Goal: Communication & Community: Answer question/provide support

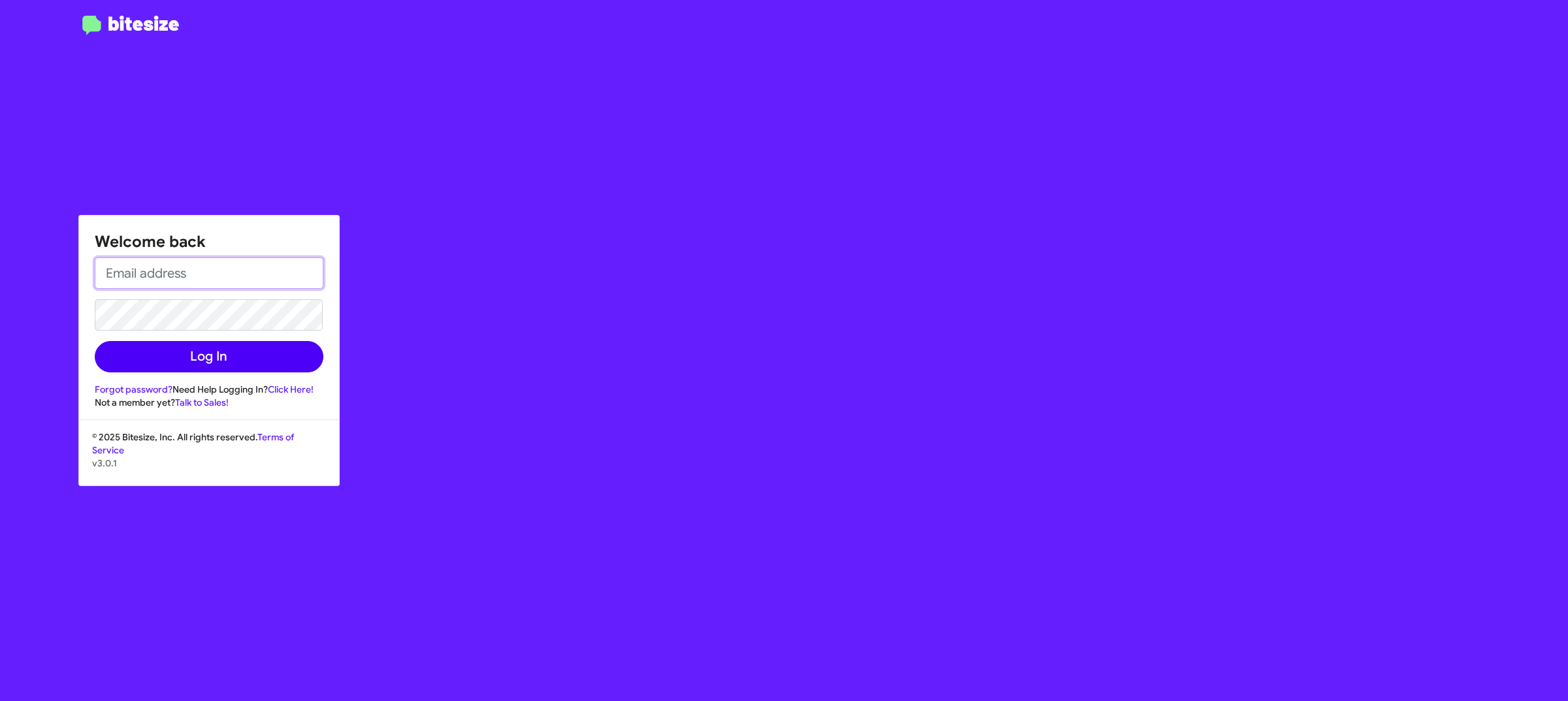
type input "[EMAIL_ADDRESS][DOMAIN_NAME]"
click at [247, 348] on button "Log In" at bounding box center [209, 356] width 229 height 32
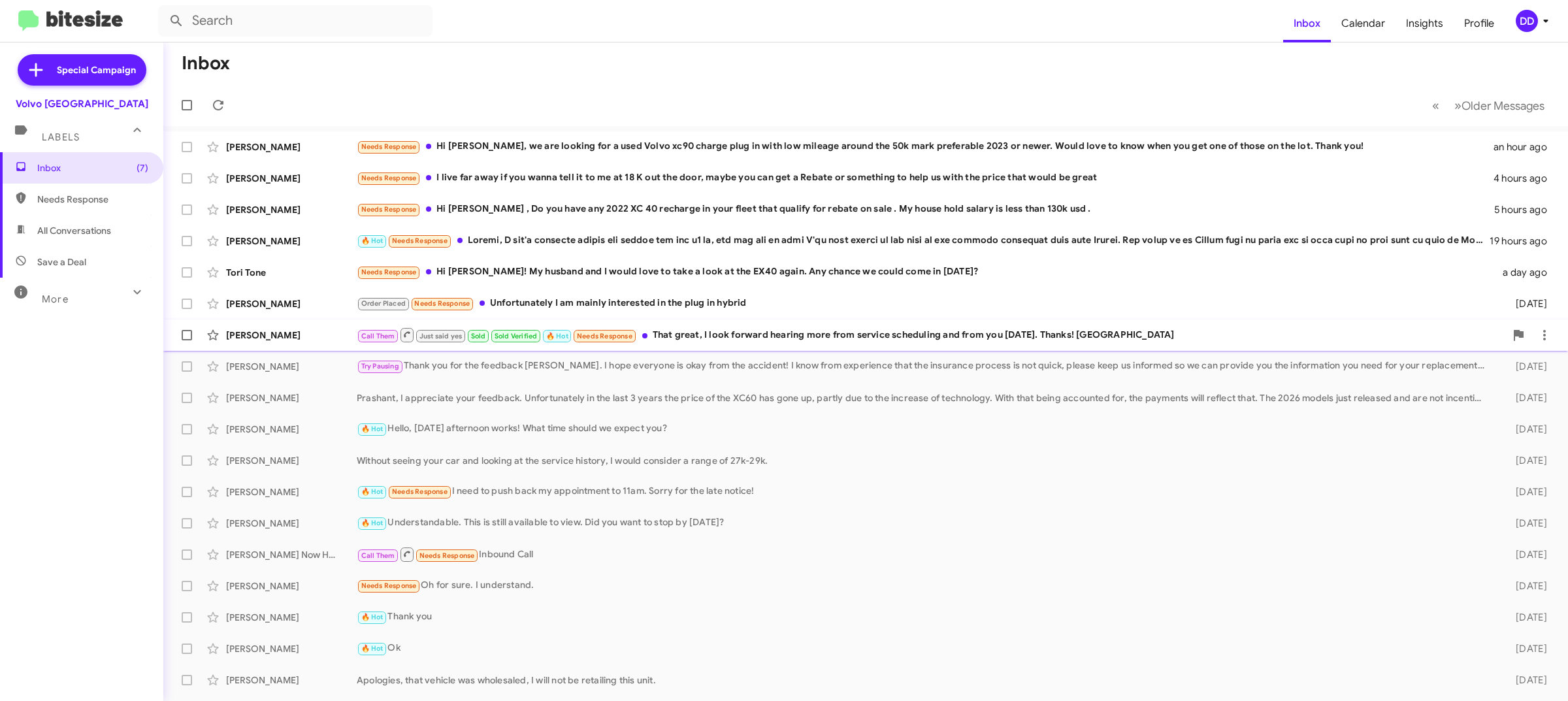
click at [768, 329] on div "Call Them Just said yes Sold Sold Verified 🔥 Hot Needs Response That great, I l…" at bounding box center [930, 334] width 1148 height 17
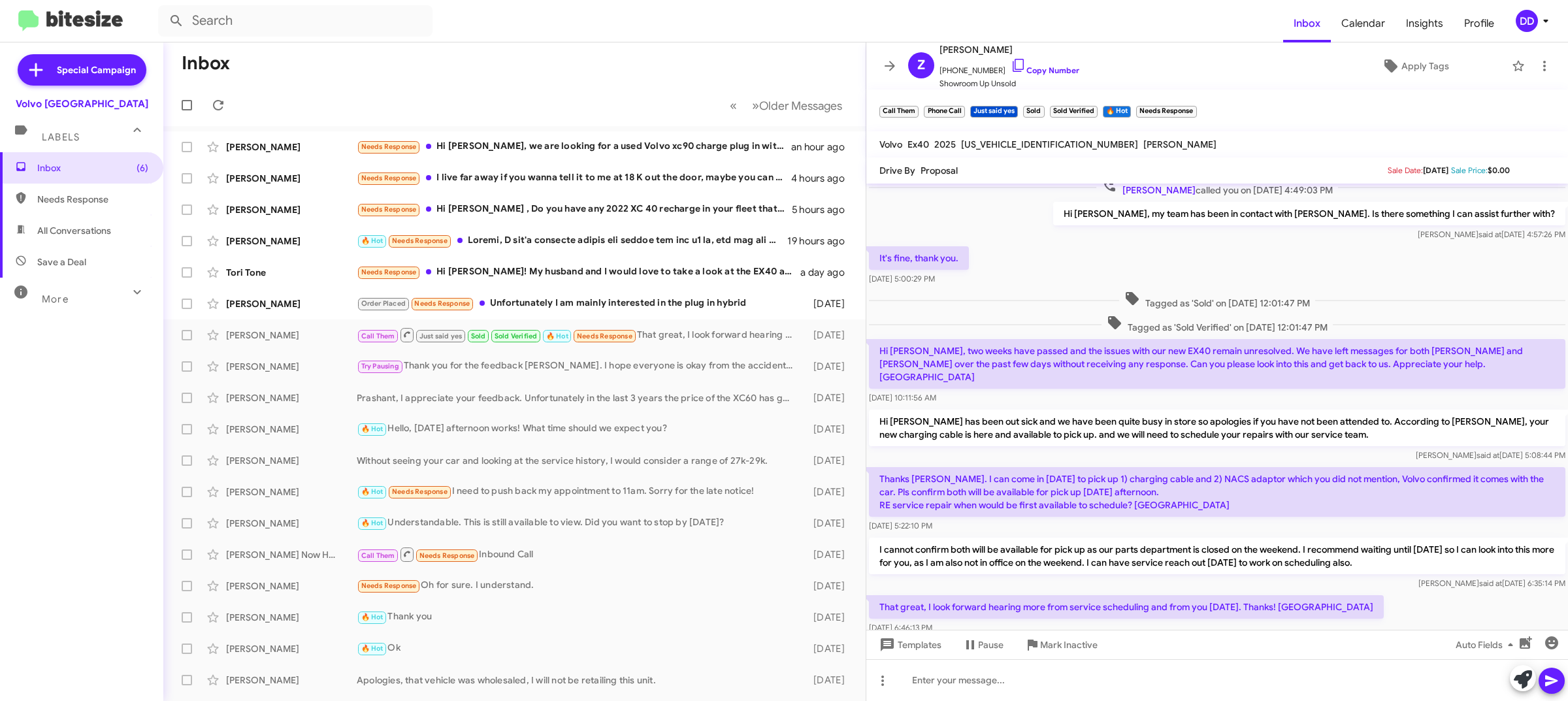
scroll to position [237, 0]
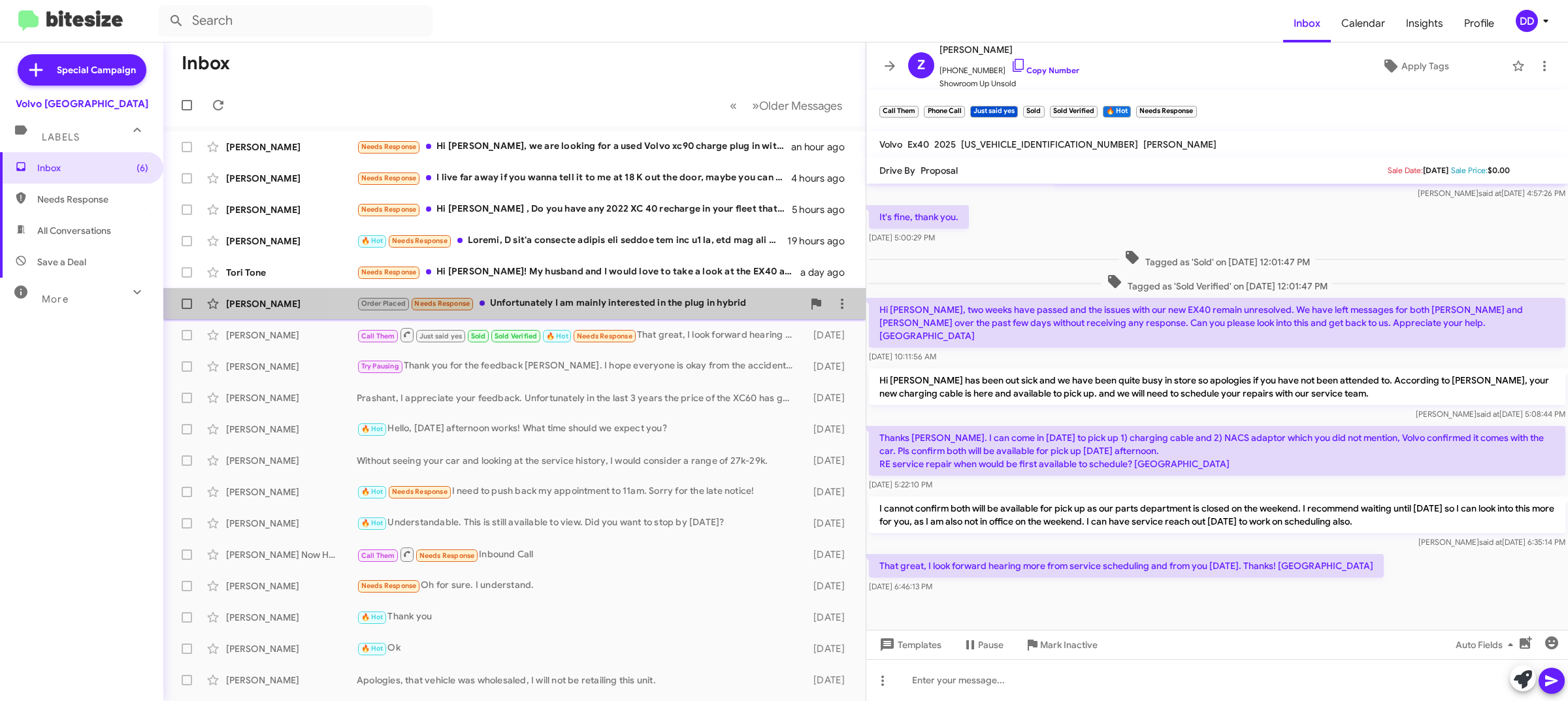
click at [612, 297] on div "Order Placed Needs Response Unfortunately I am mainly interested in the plug in…" at bounding box center [579, 303] width 446 height 15
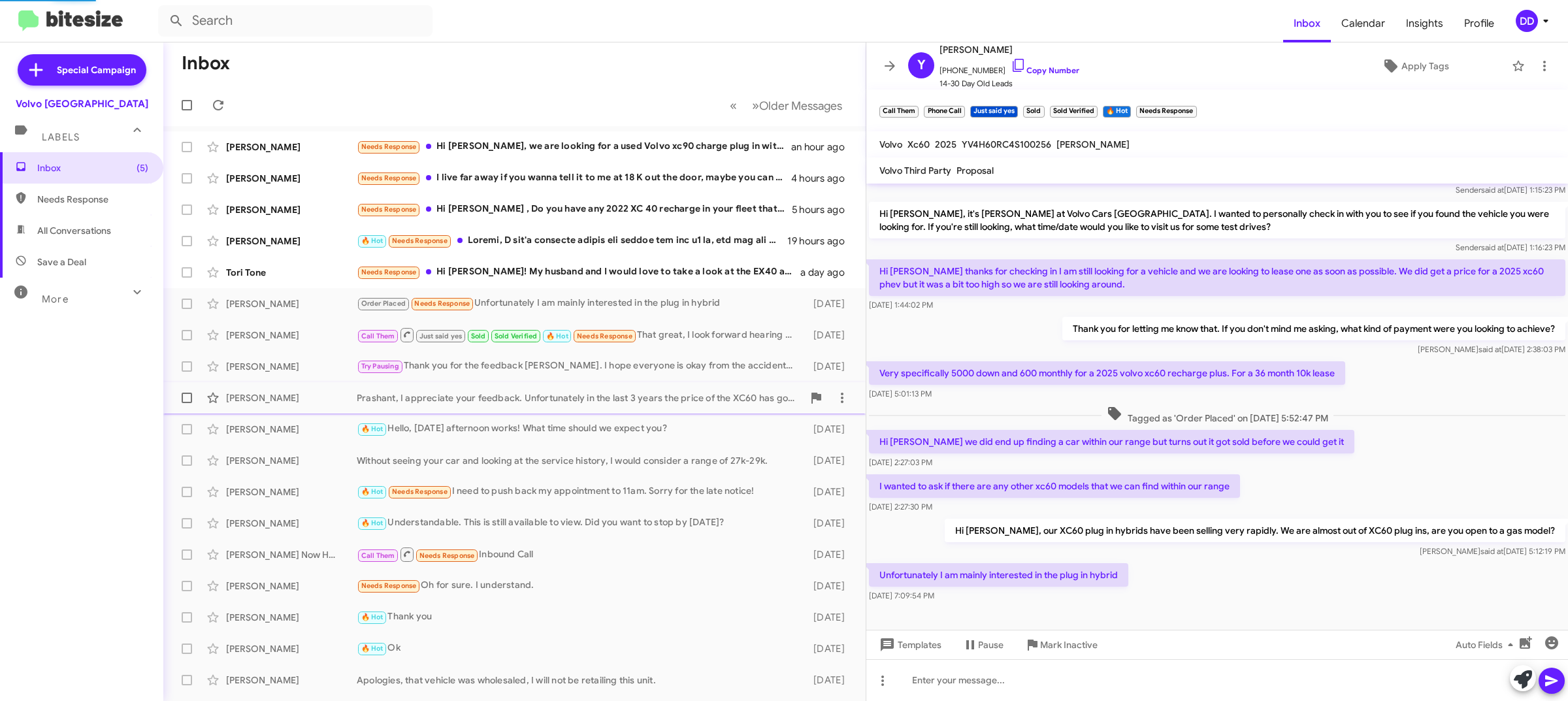
scroll to position [141, 0]
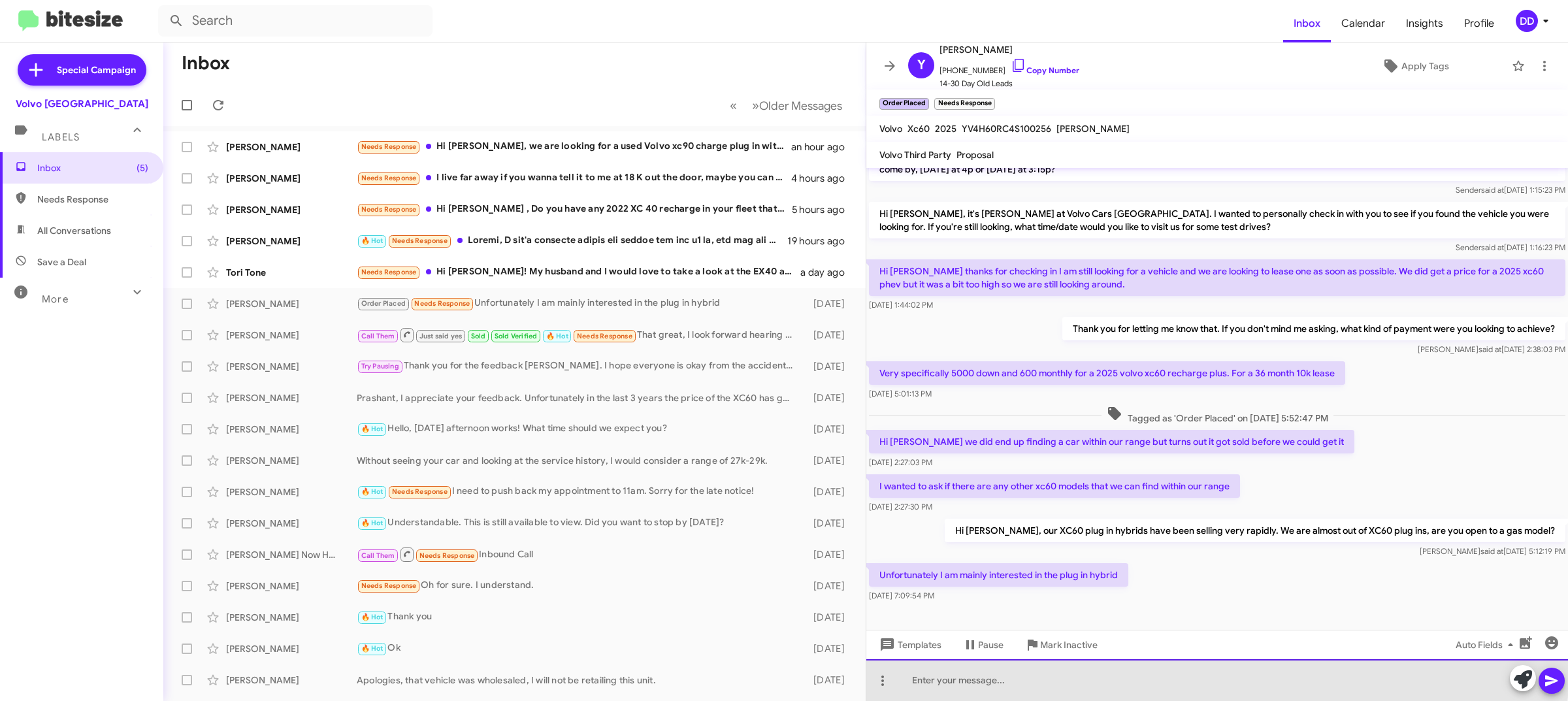
click at [1144, 673] on div at bounding box center [1216, 680] width 701 height 42
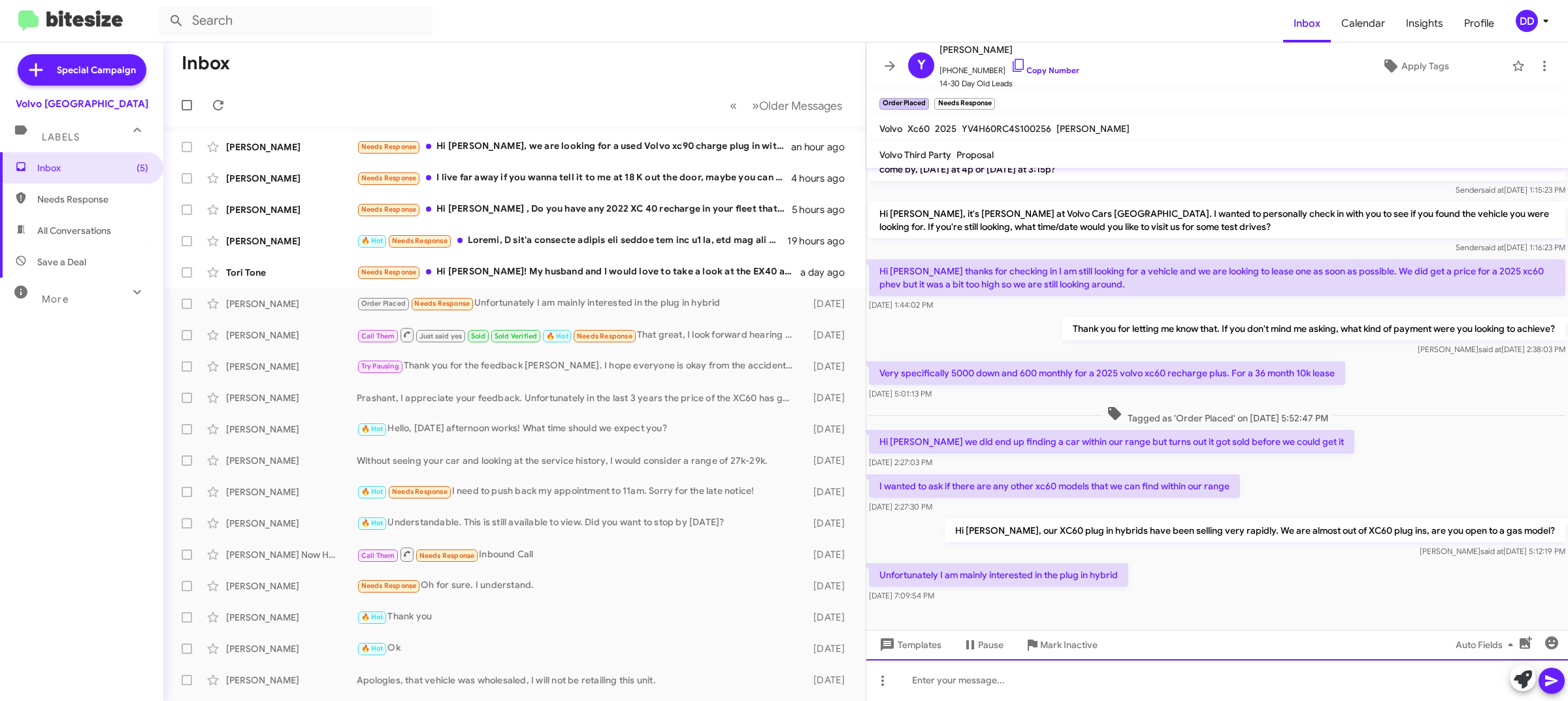
click at [1100, 679] on div at bounding box center [1216, 680] width 701 height 42
click at [1385, 678] on div "Hi [PERSON_NAME], it's been a busy weekend in store. We have 2 XC60 plug ins le…" at bounding box center [1216, 680] width 701 height 42
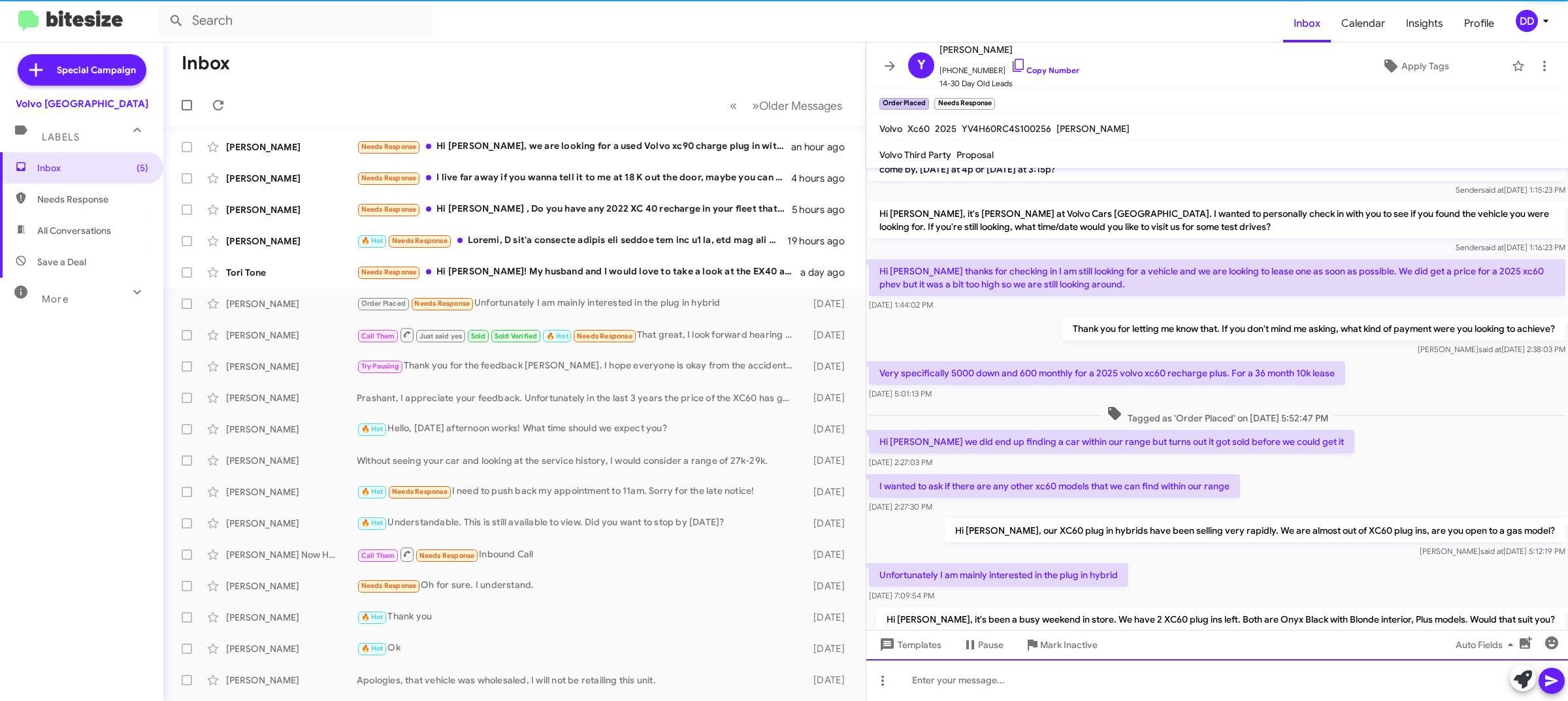
scroll to position [0, 0]
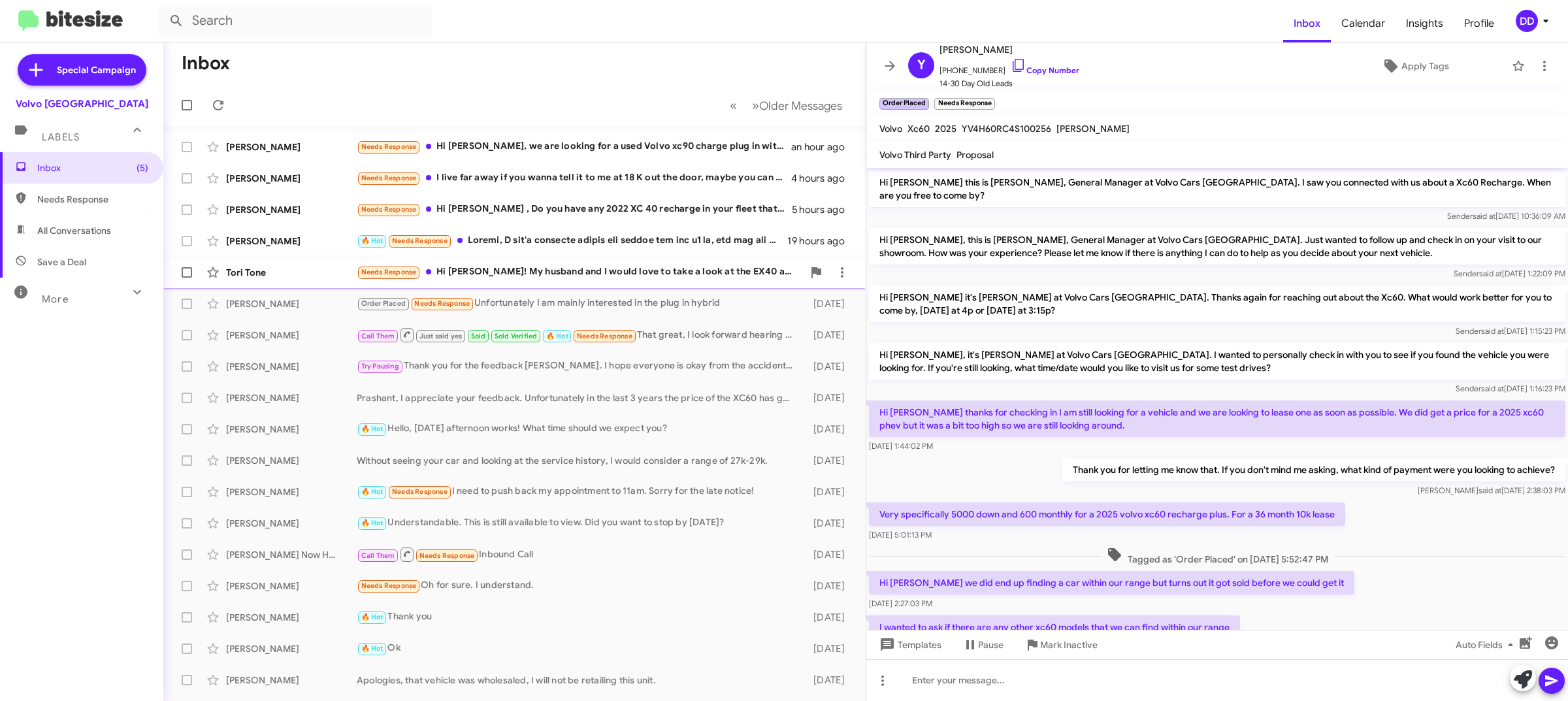
click at [563, 262] on div "Tori Tone Needs Response Hi [PERSON_NAME]! My husband and I would love to take …" at bounding box center [514, 272] width 681 height 26
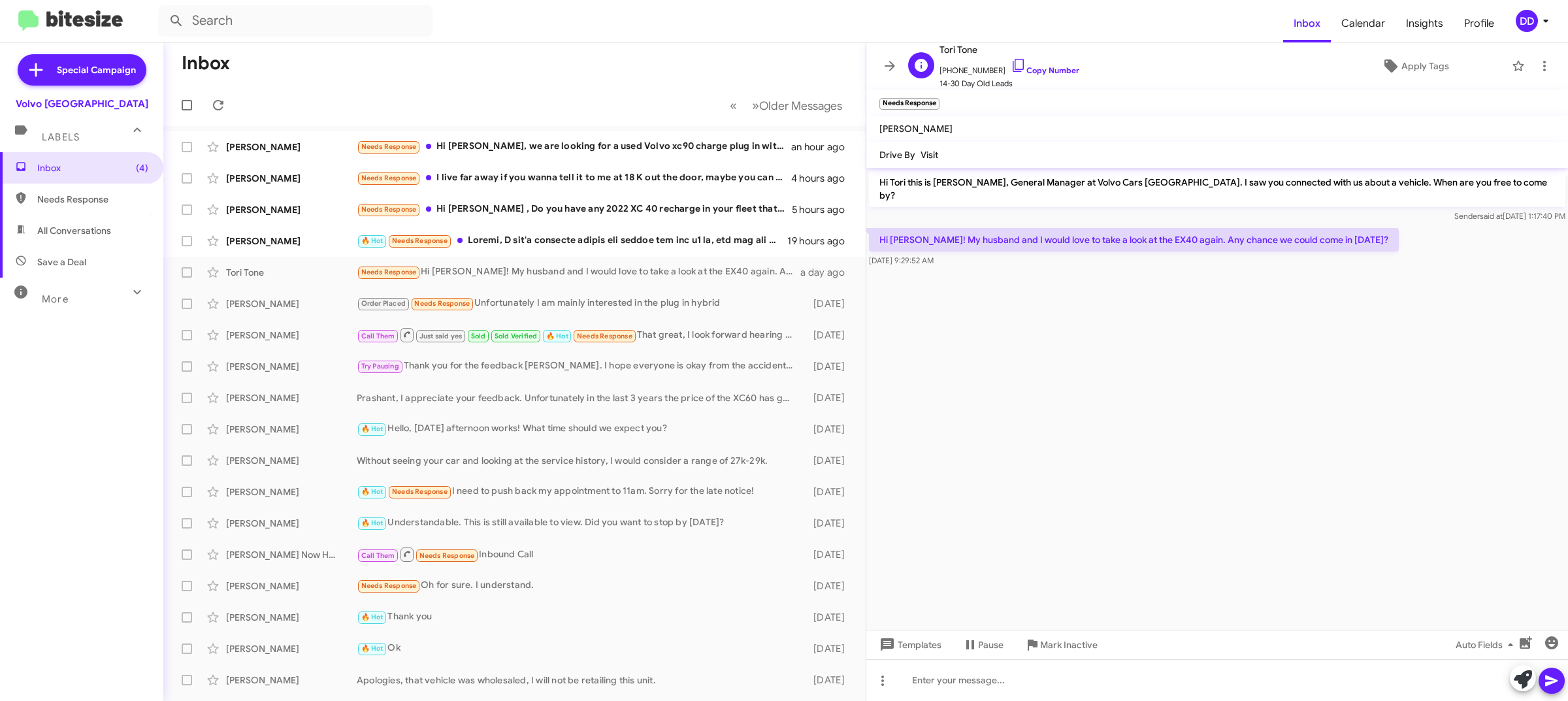
click at [1049, 63] on span "[PHONE_NUMBER] Copy Number" at bounding box center [1009, 67] width 139 height 20
click at [1051, 67] on link "Copy Number" at bounding box center [1044, 70] width 69 height 10
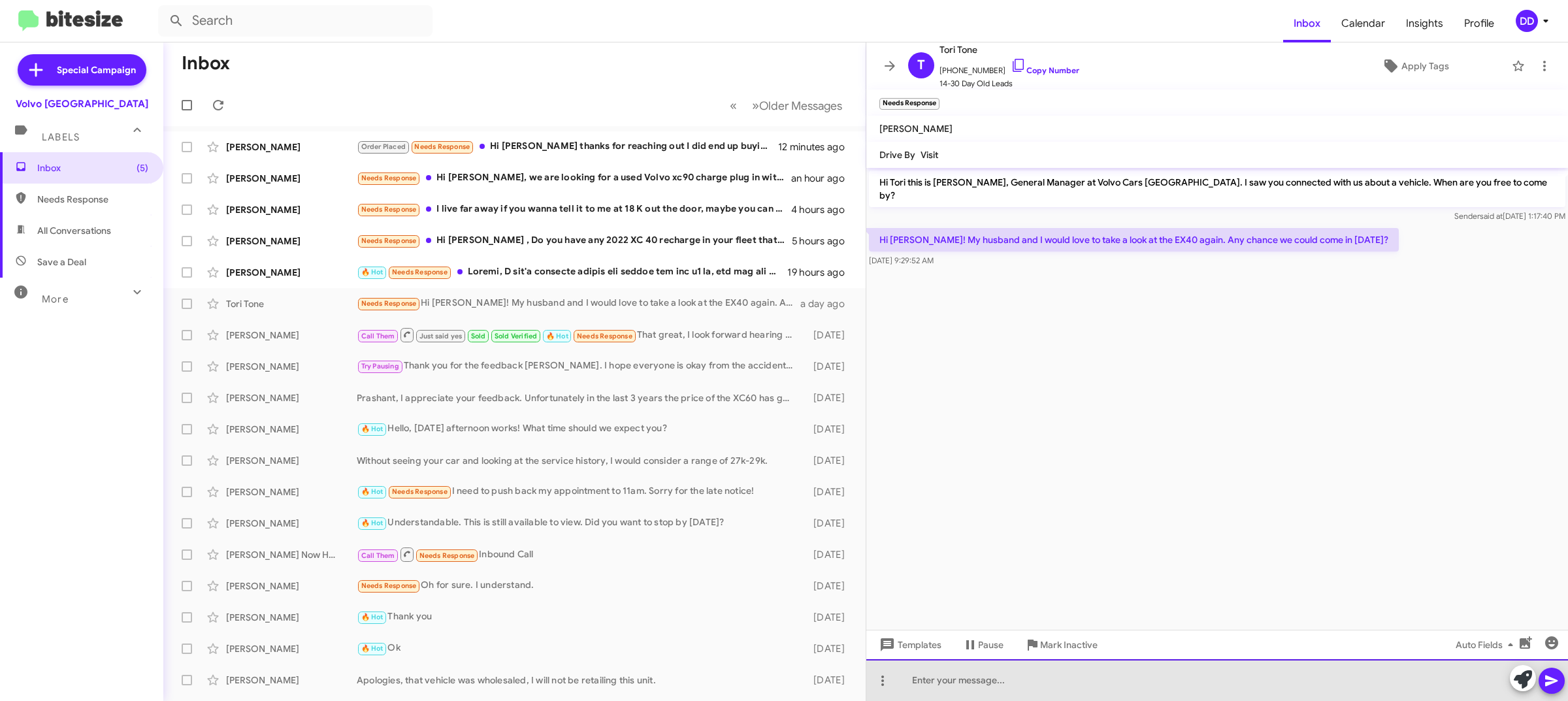
click at [1111, 684] on div at bounding box center [1216, 680] width 701 height 42
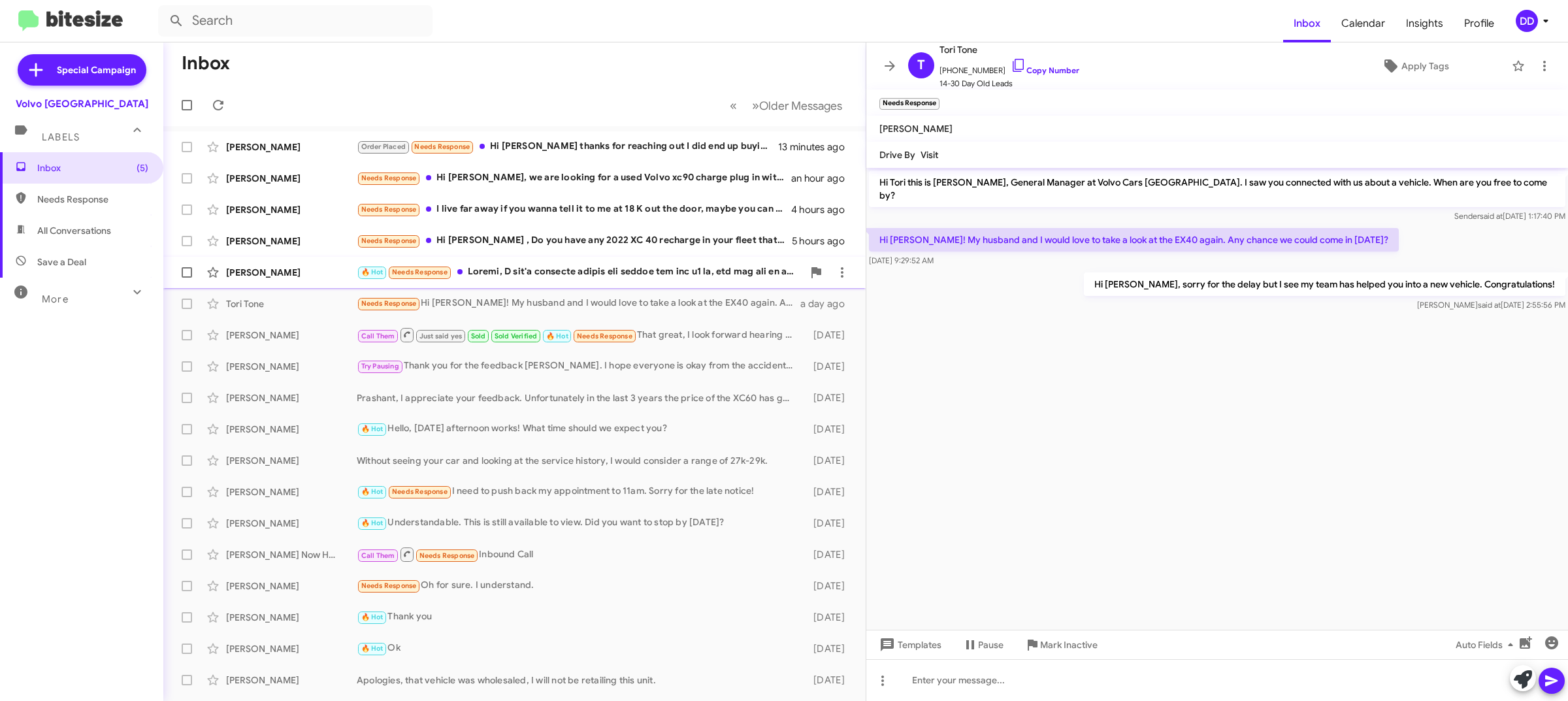
click at [498, 265] on div "🔥 Hot Needs Response" at bounding box center [579, 272] width 446 height 15
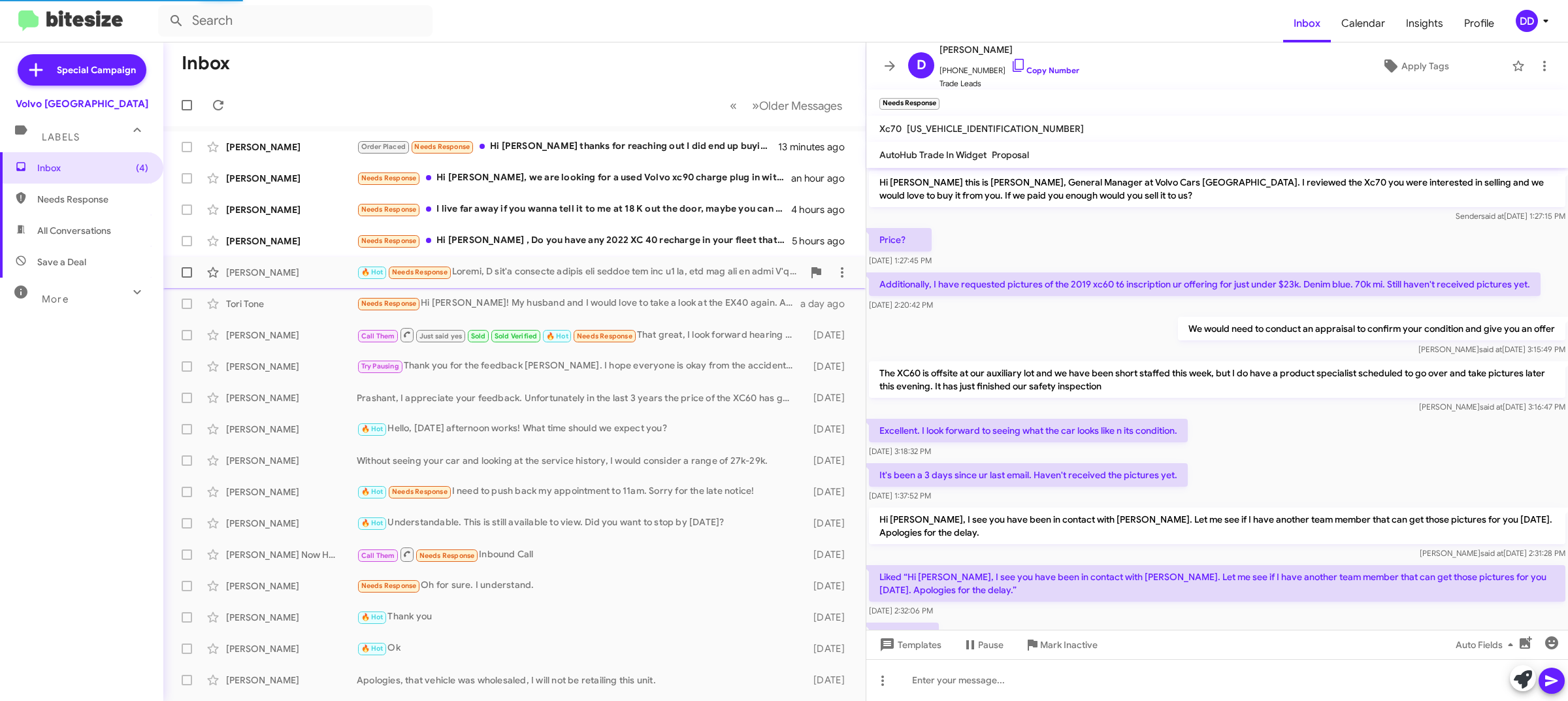
scroll to position [230, 0]
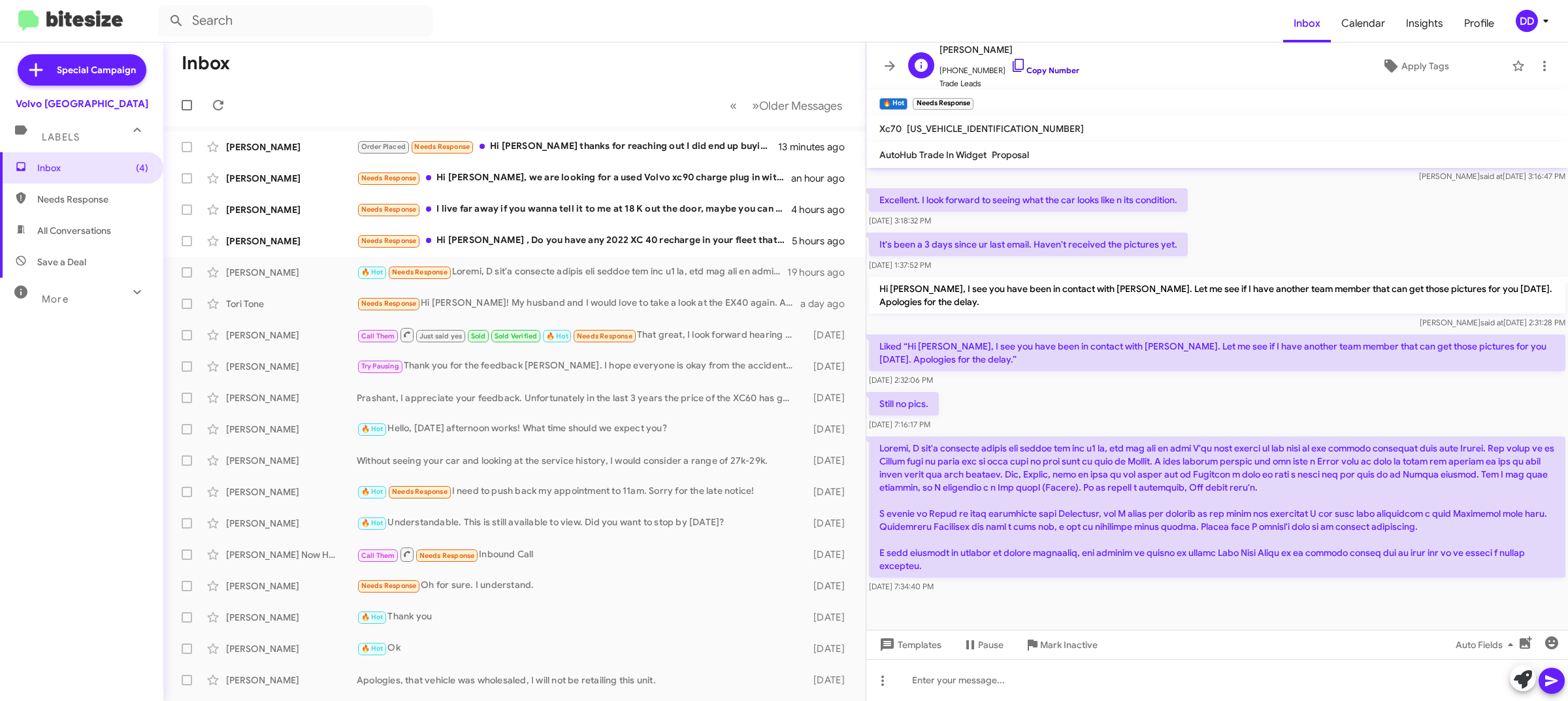
click at [1042, 72] on link "Copy Number" at bounding box center [1044, 70] width 69 height 10
click at [1193, 683] on div at bounding box center [1216, 680] width 701 height 42
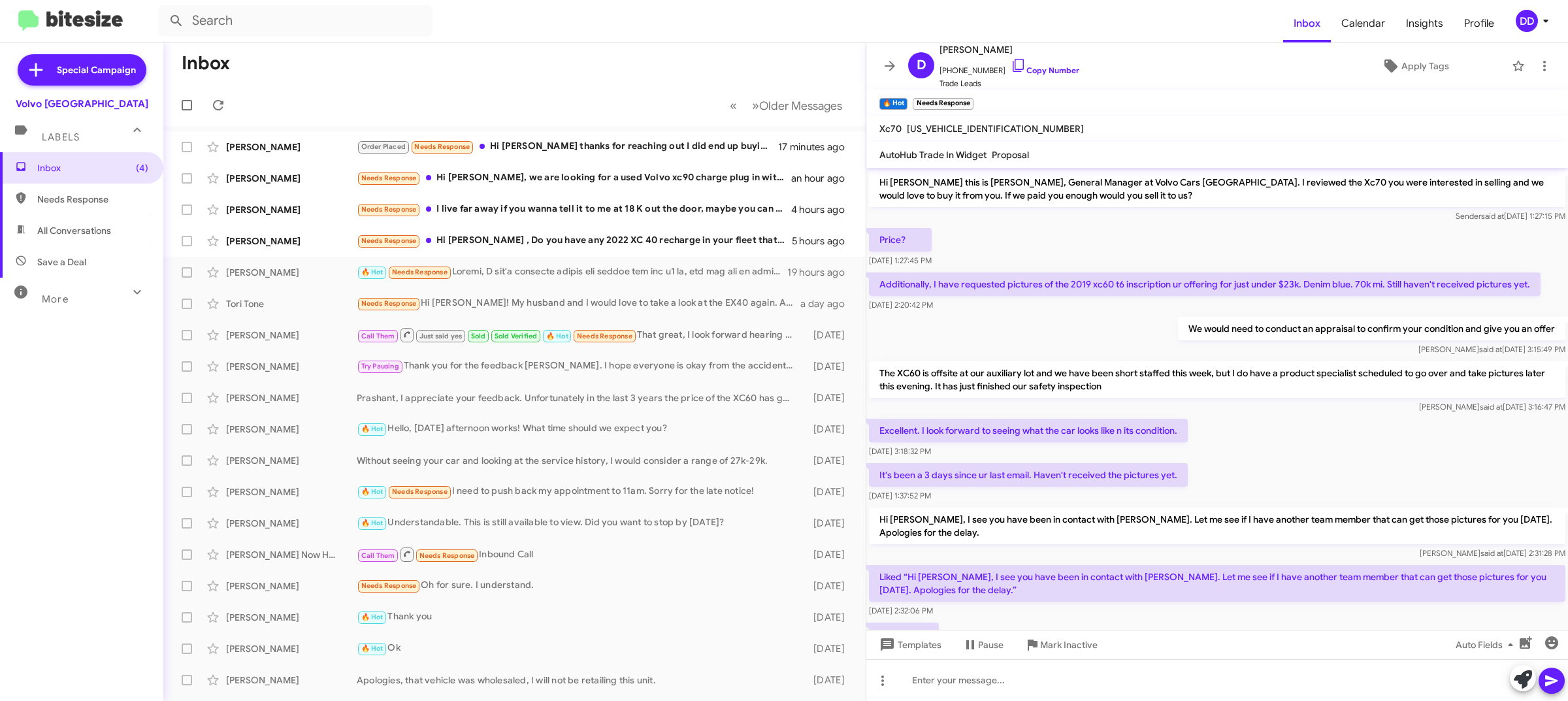
click at [653, 78] on mat-toolbar-row "Inbox" at bounding box center [514, 63] width 702 height 42
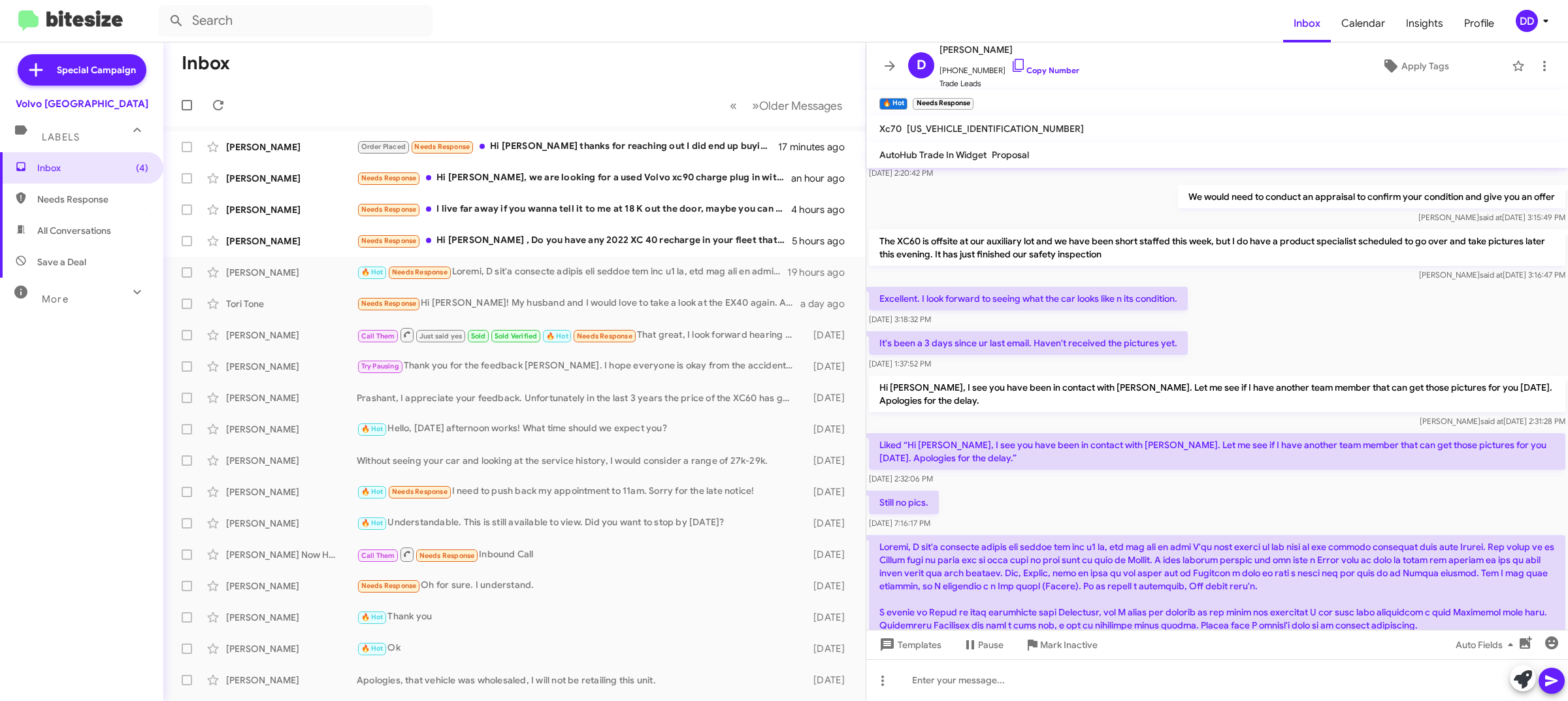
scroll to position [305, 0]
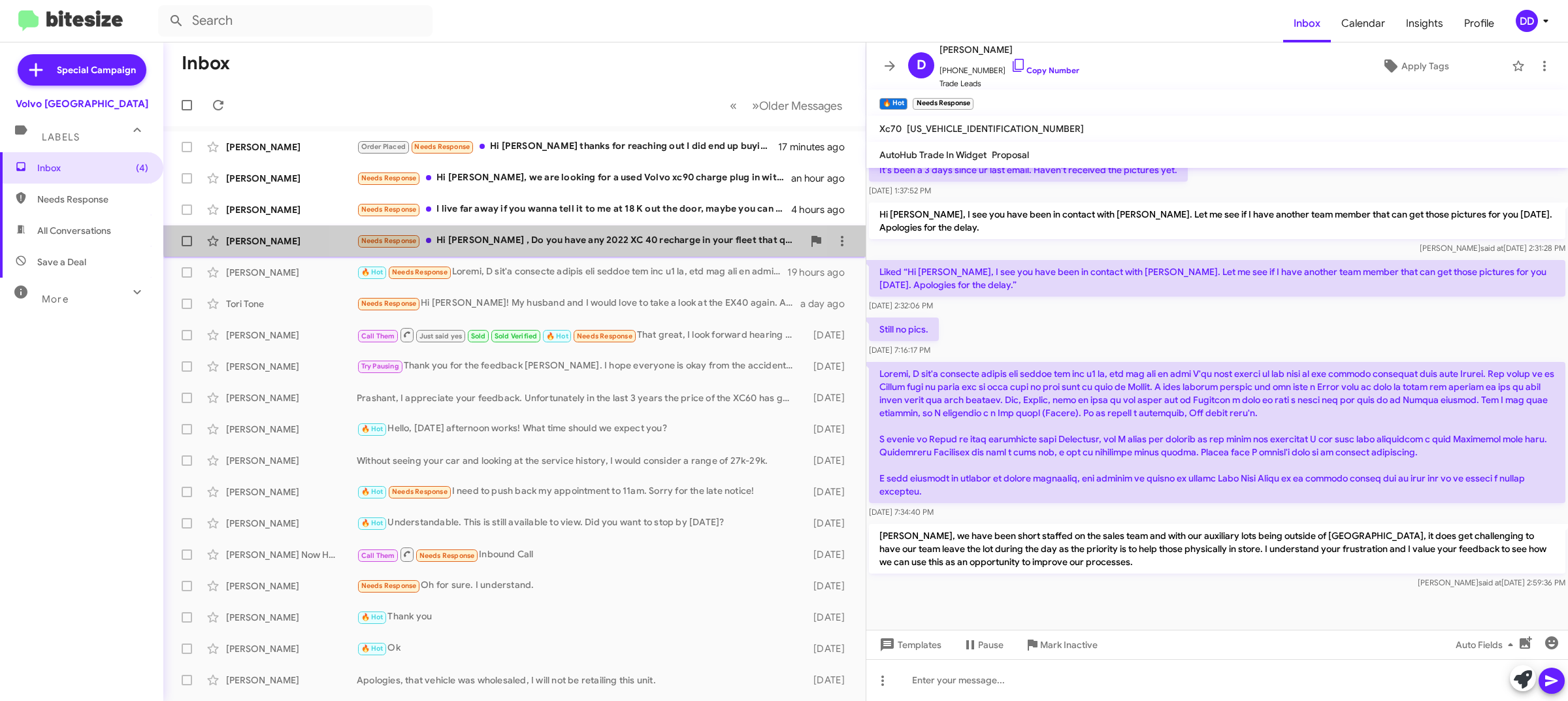
click at [582, 232] on div "[PERSON_NAME] Needs Response Hi [PERSON_NAME] , Do you have any 2022 XC 40 rech…" at bounding box center [514, 241] width 681 height 26
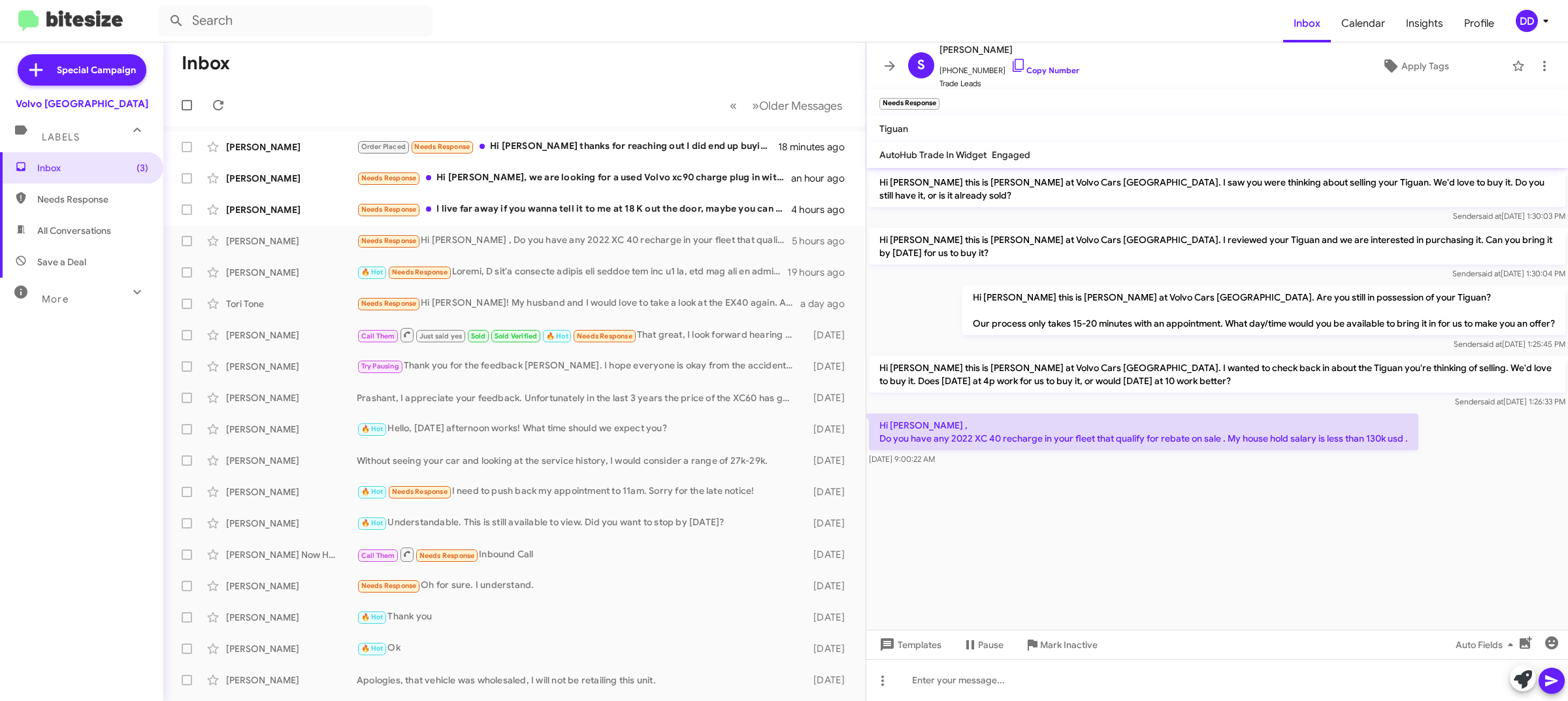
click at [1252, 494] on cdk-virtual-scroll-viewport "Hi [PERSON_NAME] this is [PERSON_NAME] at Volvo Cars [GEOGRAPHIC_DATA]. I saw y…" at bounding box center [1216, 398] width 701 height 462
click at [1112, 676] on div at bounding box center [1216, 680] width 701 height 42
click at [582, 207] on div "Needs Response I live far away if you wanna tell it to me at 18 K out the door,…" at bounding box center [579, 209] width 446 height 15
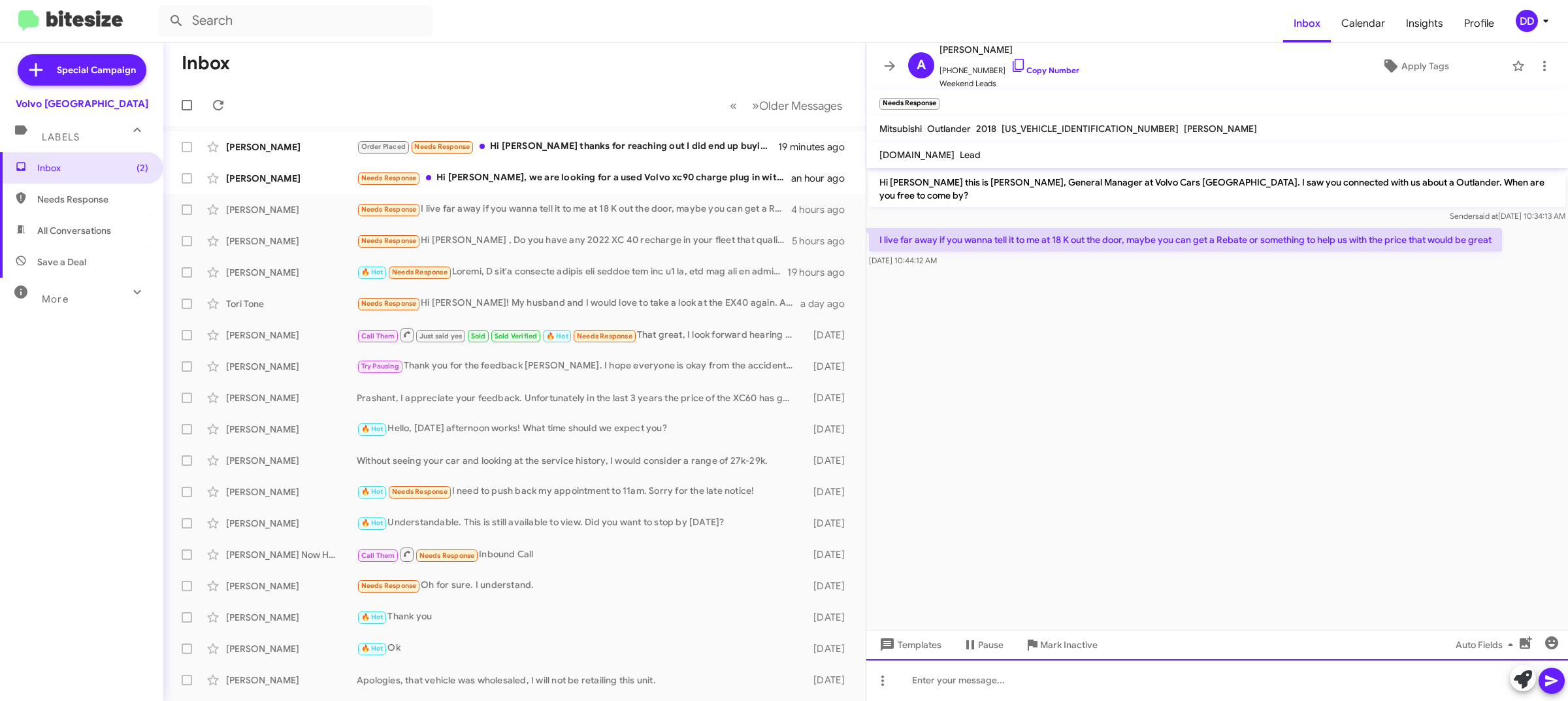
click at [1196, 683] on div at bounding box center [1216, 680] width 701 height 42
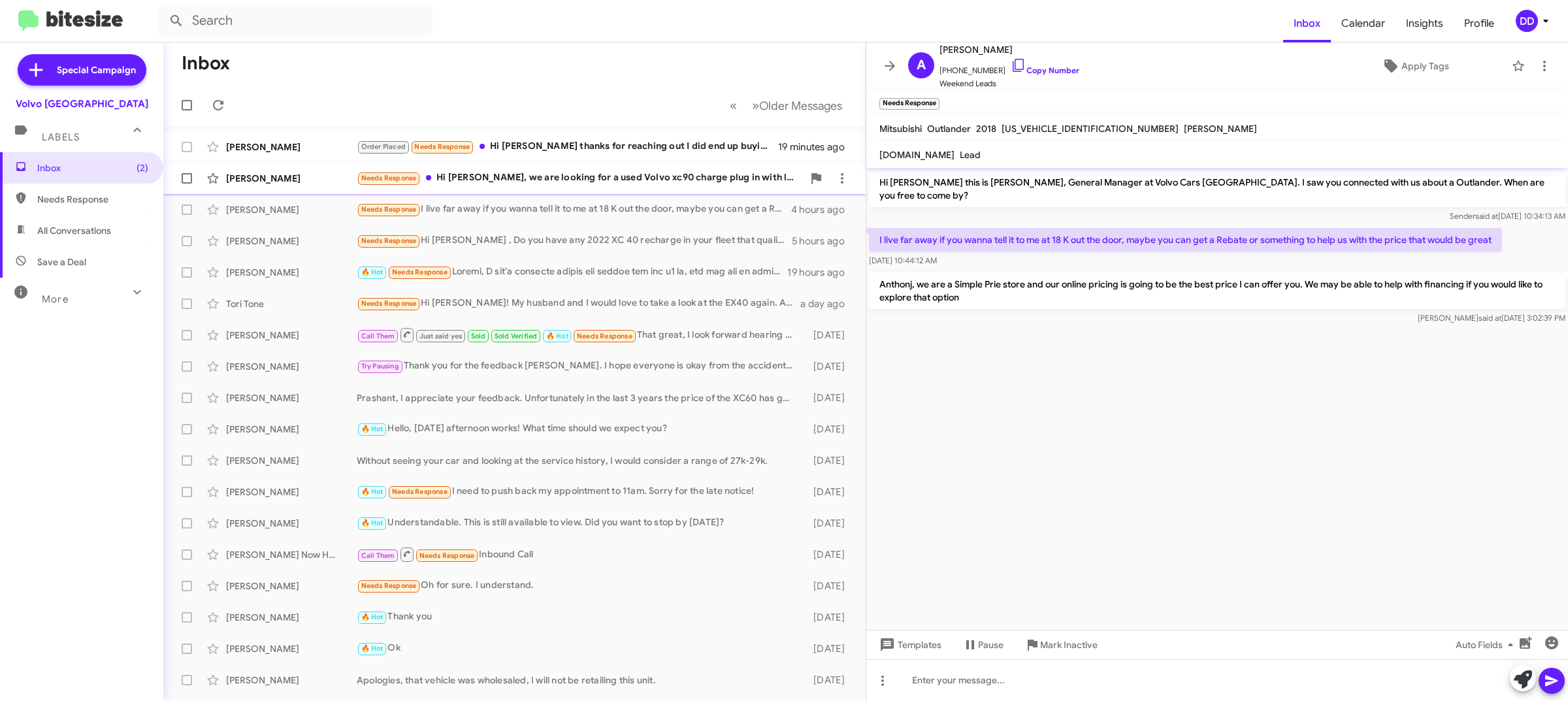
click at [536, 171] on div "Needs Response Hi [PERSON_NAME], we are looking for a used Volvo xc90 charge pl…" at bounding box center [579, 177] width 446 height 15
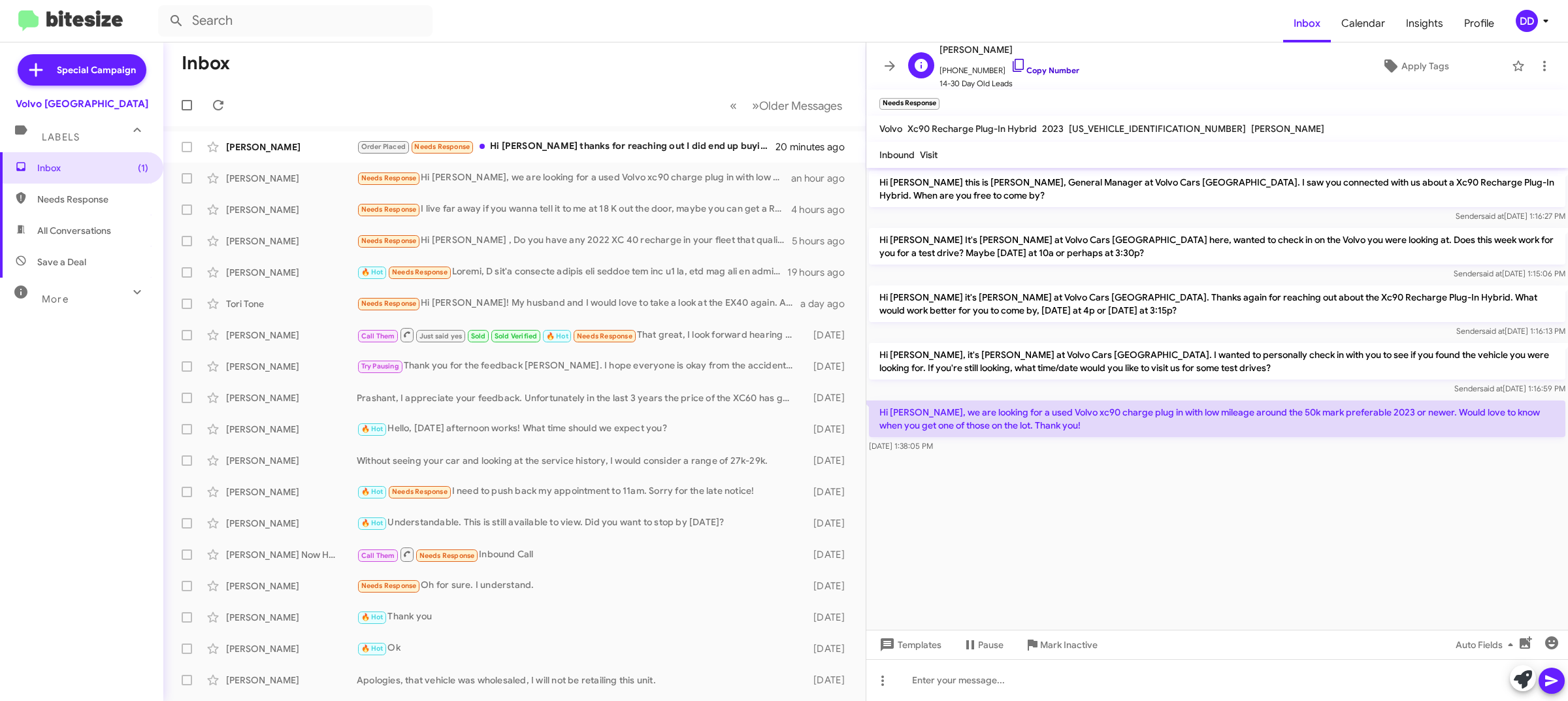
click at [1036, 69] on link "Copy Number" at bounding box center [1044, 70] width 69 height 10
click at [1140, 697] on div at bounding box center [1216, 680] width 701 height 42
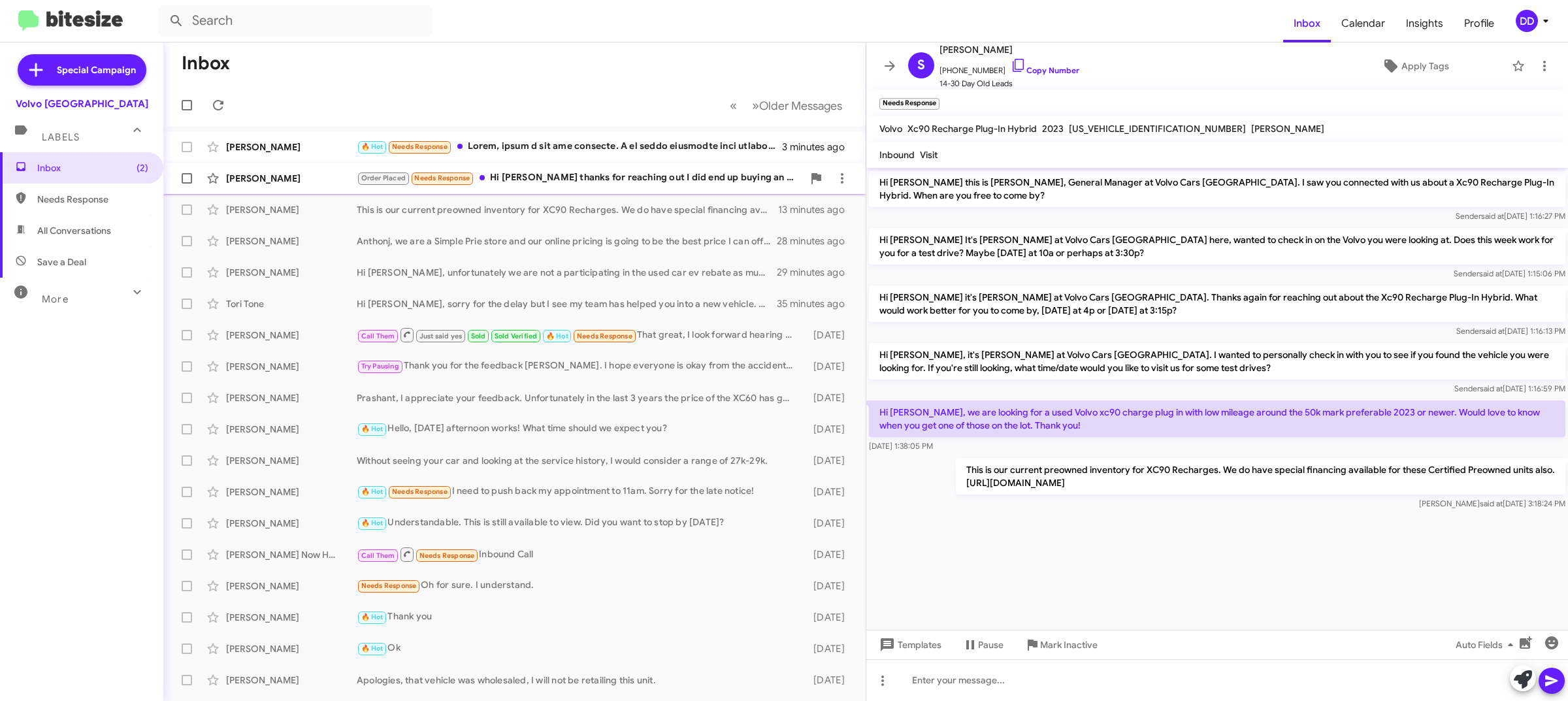
click at [647, 174] on div "Order Placed Needs Response Hi [PERSON_NAME] thanks for reaching out I did end …" at bounding box center [579, 177] width 446 height 15
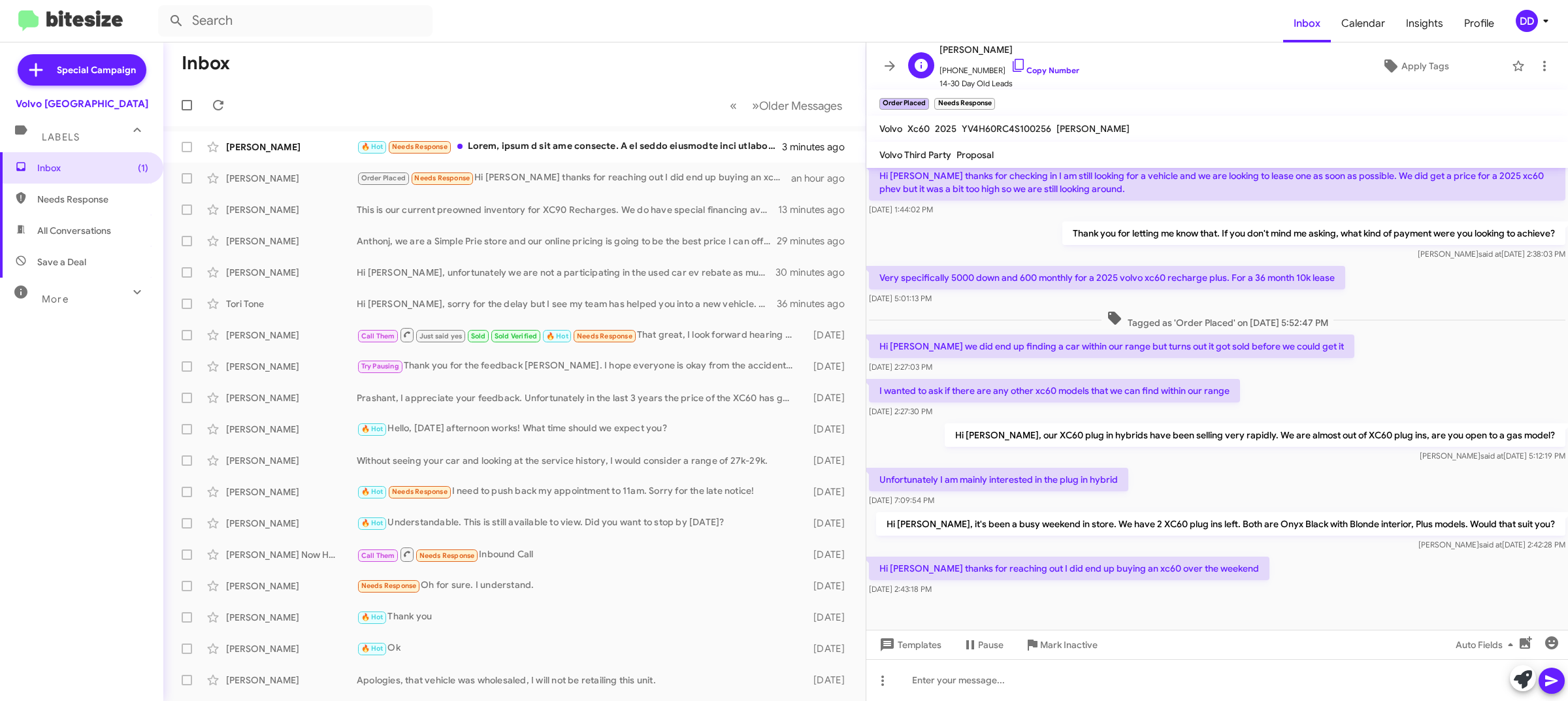
click at [1043, 63] on span "[PHONE_NUMBER] Copy Number" at bounding box center [1009, 67] width 139 height 20
click at [1040, 69] on link "Copy Number" at bounding box center [1044, 70] width 69 height 10
click at [1051, 684] on div at bounding box center [1216, 680] width 701 height 42
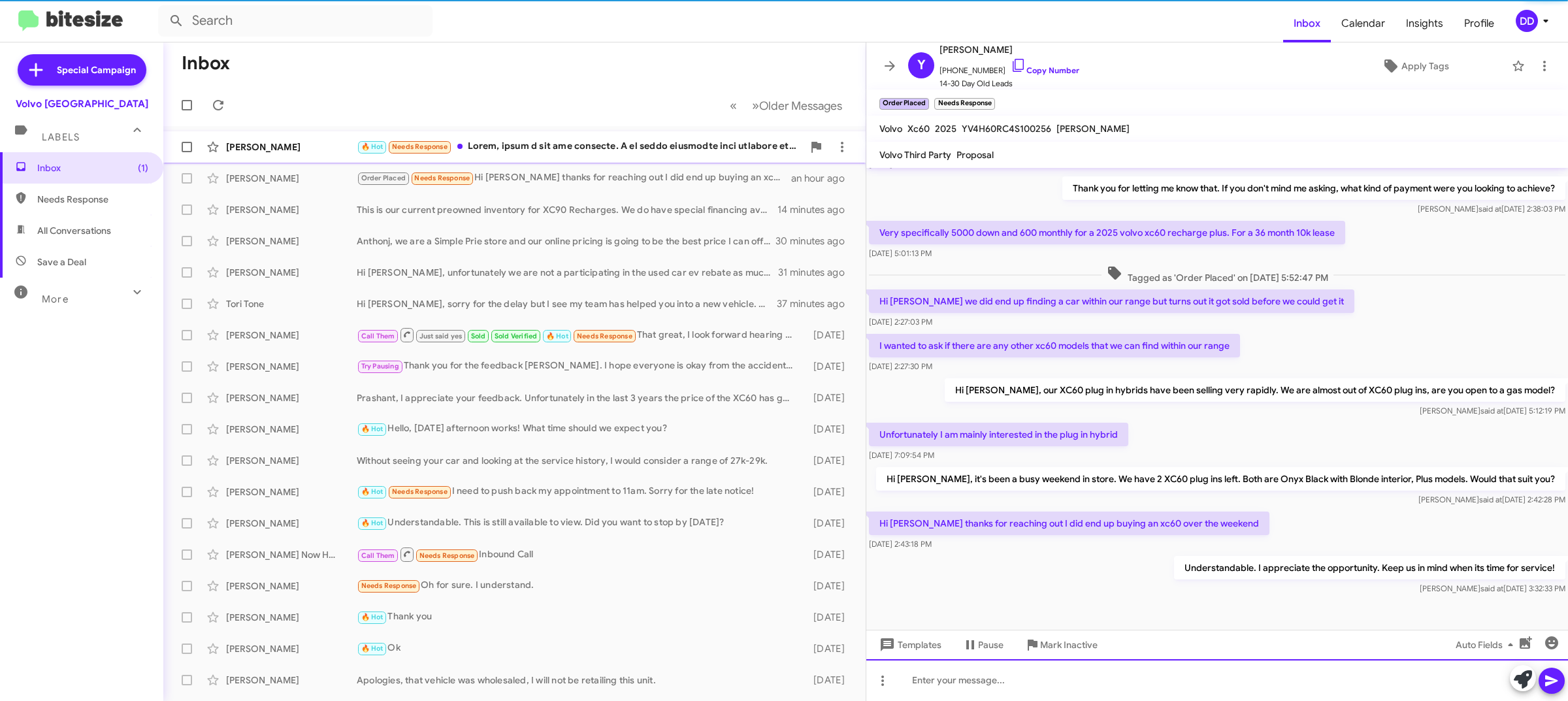
scroll to position [284, 0]
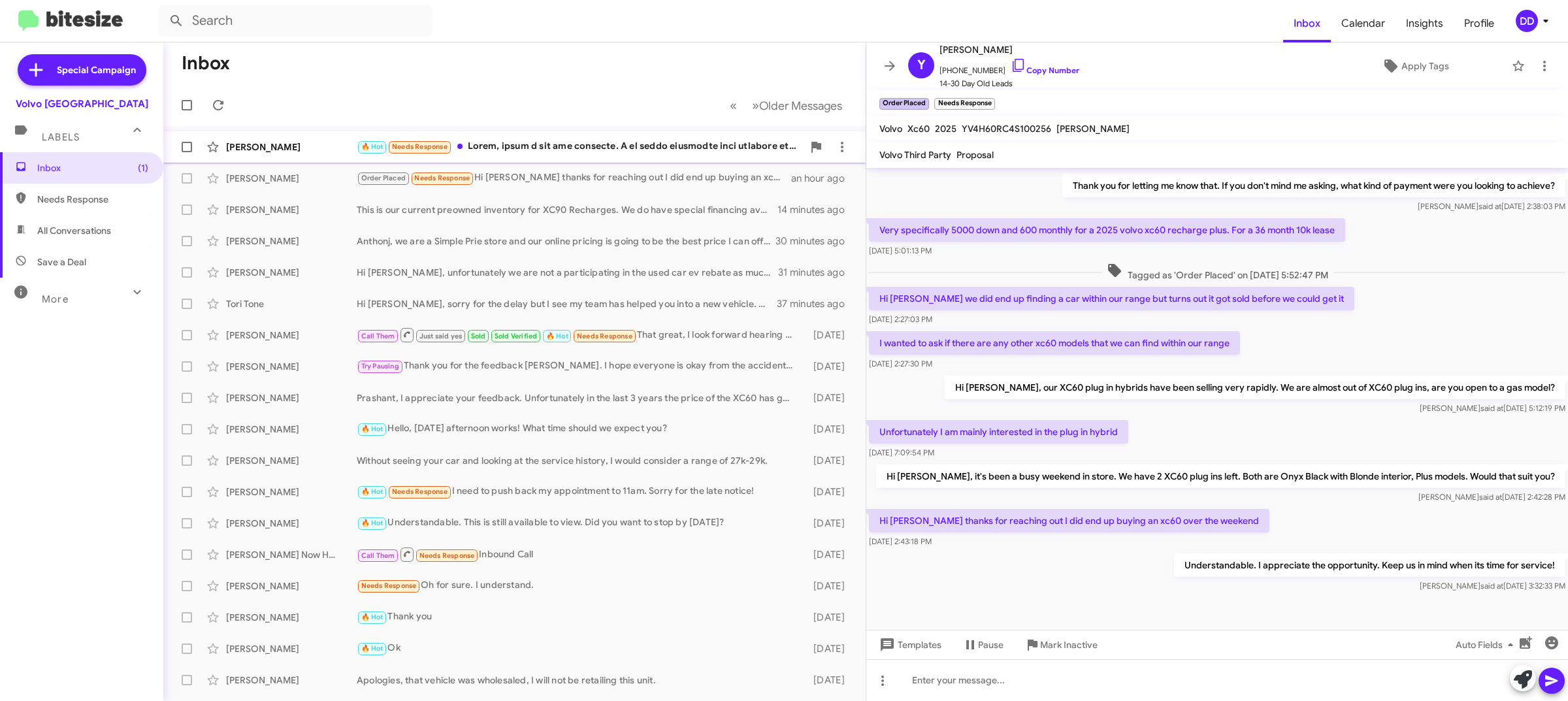
click at [534, 138] on div "[PERSON_NAME] 🔥 Hot Needs Response 4 minutes ago" at bounding box center [514, 147] width 681 height 26
click at [583, 139] on div "🔥 Hot Needs Response" at bounding box center [579, 147] width 446 height 15
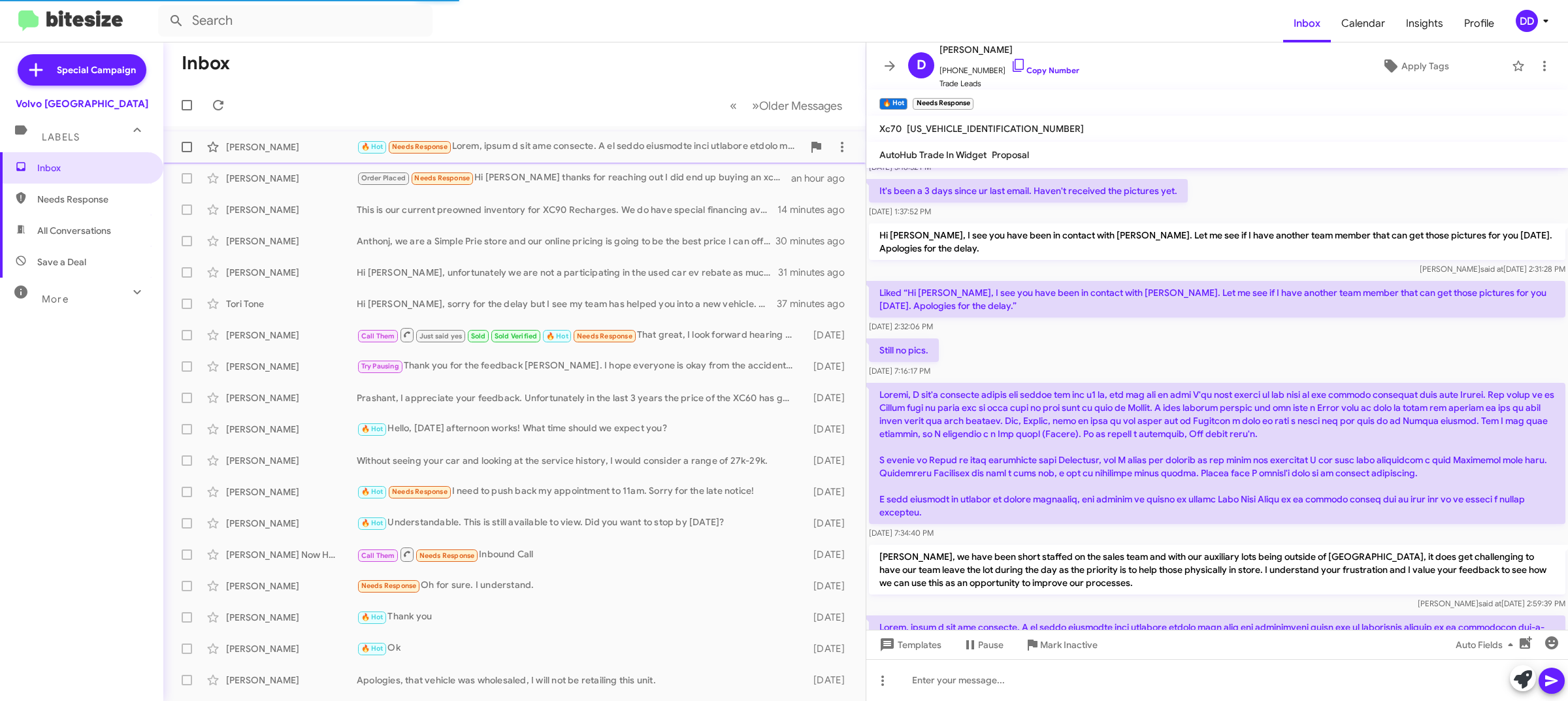
scroll to position [523, 0]
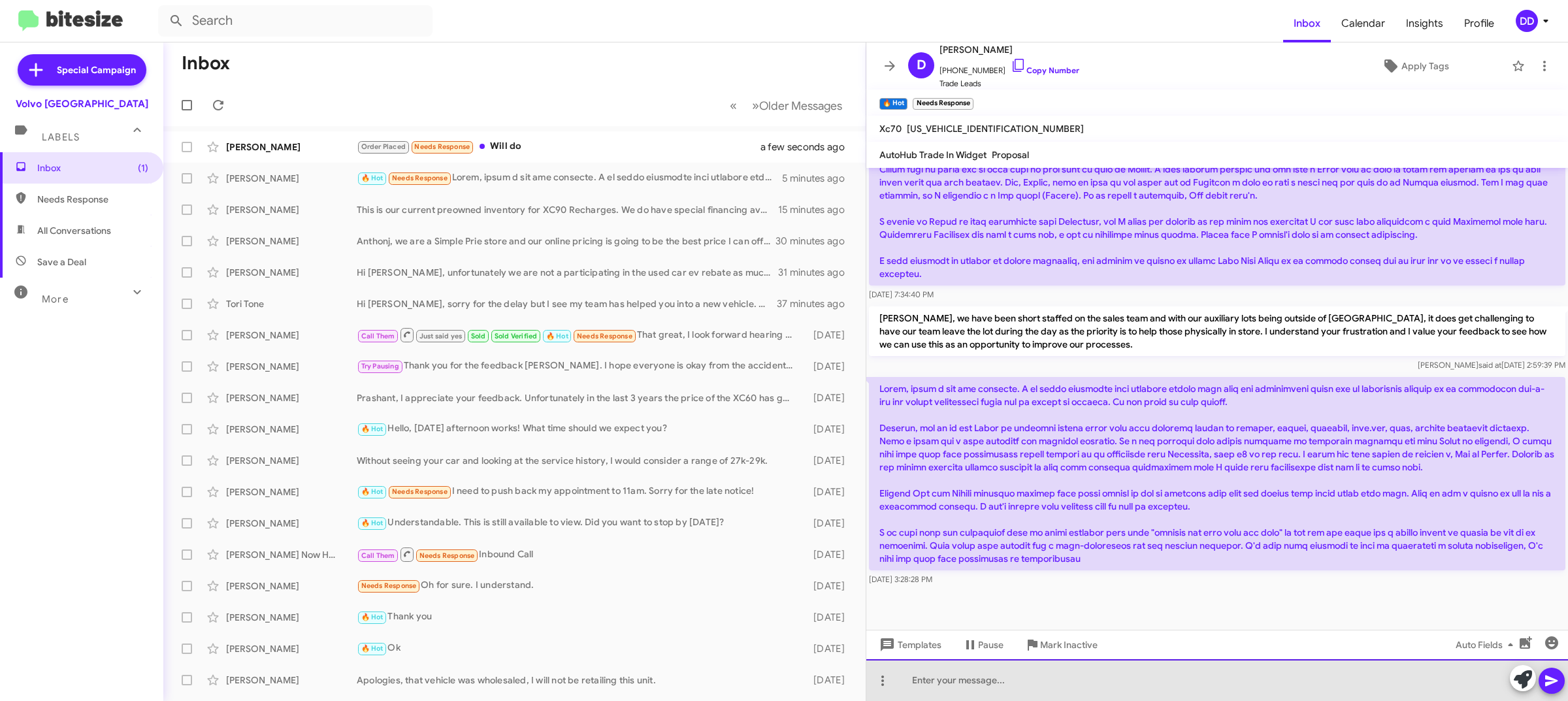
click at [1185, 683] on div at bounding box center [1216, 680] width 701 height 42
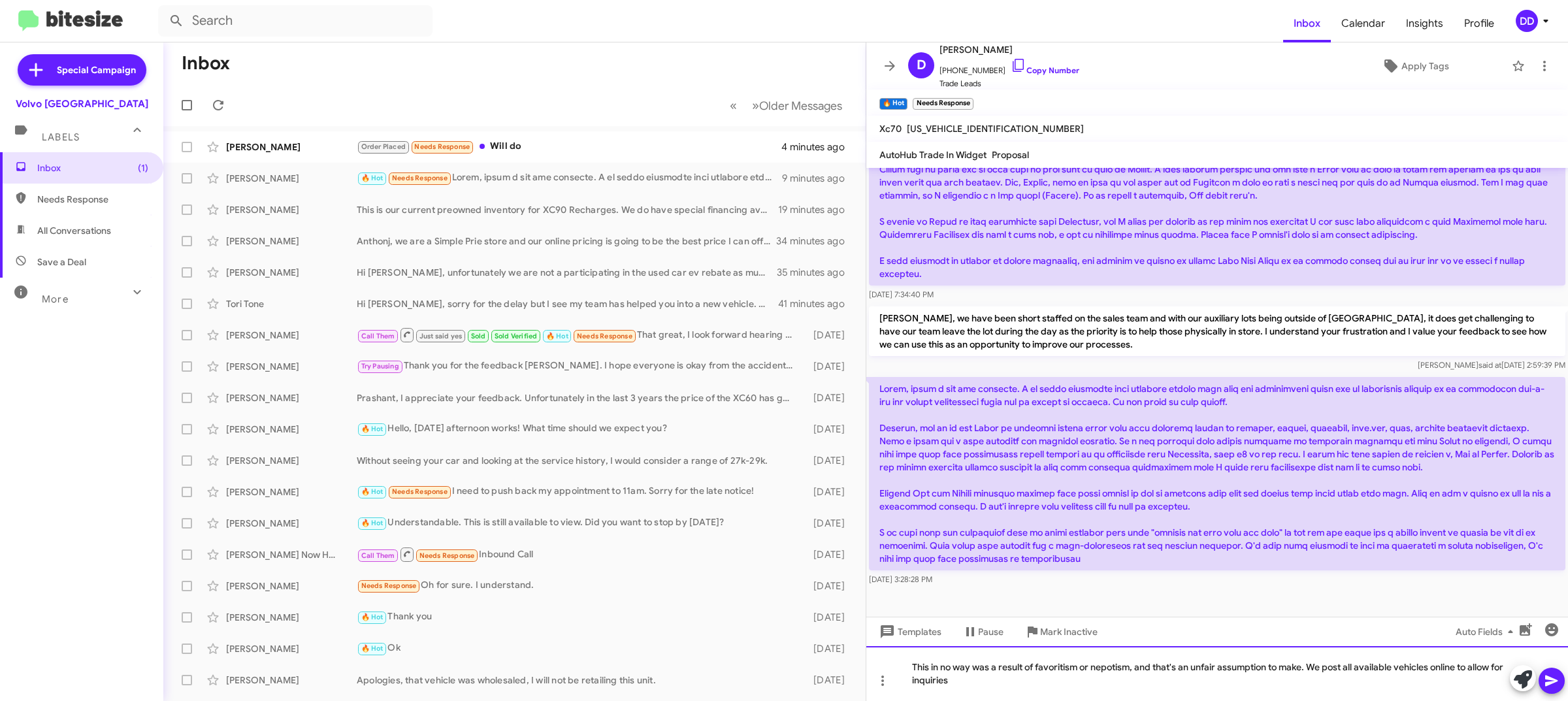
click at [1304, 670] on div "This in no way was a result of favoritism or nepotism, and that's an unfair ass…" at bounding box center [1216, 672] width 701 height 55
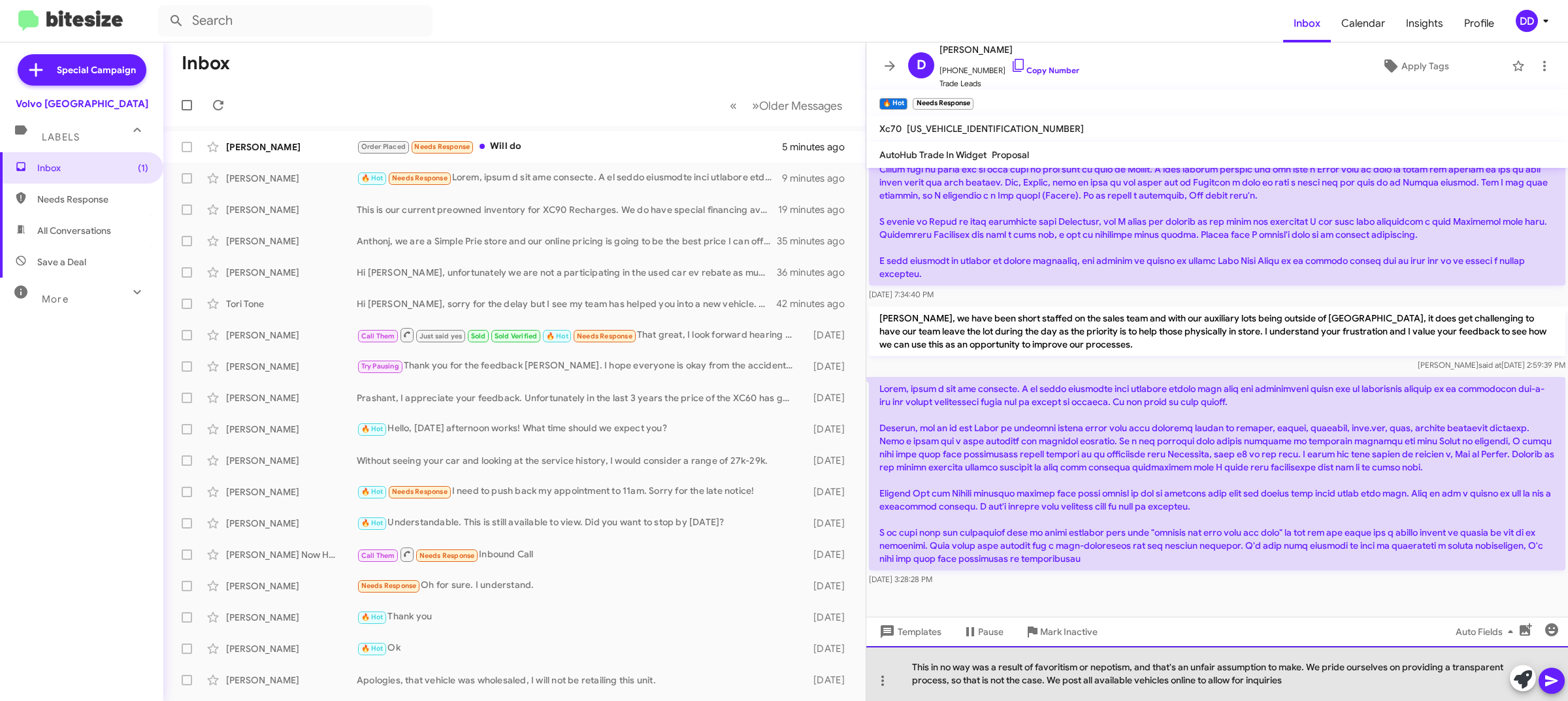
click at [1319, 690] on div "This in no way was a result of favoritism or nepotism, and that's an unfair ass…" at bounding box center [1216, 672] width 701 height 55
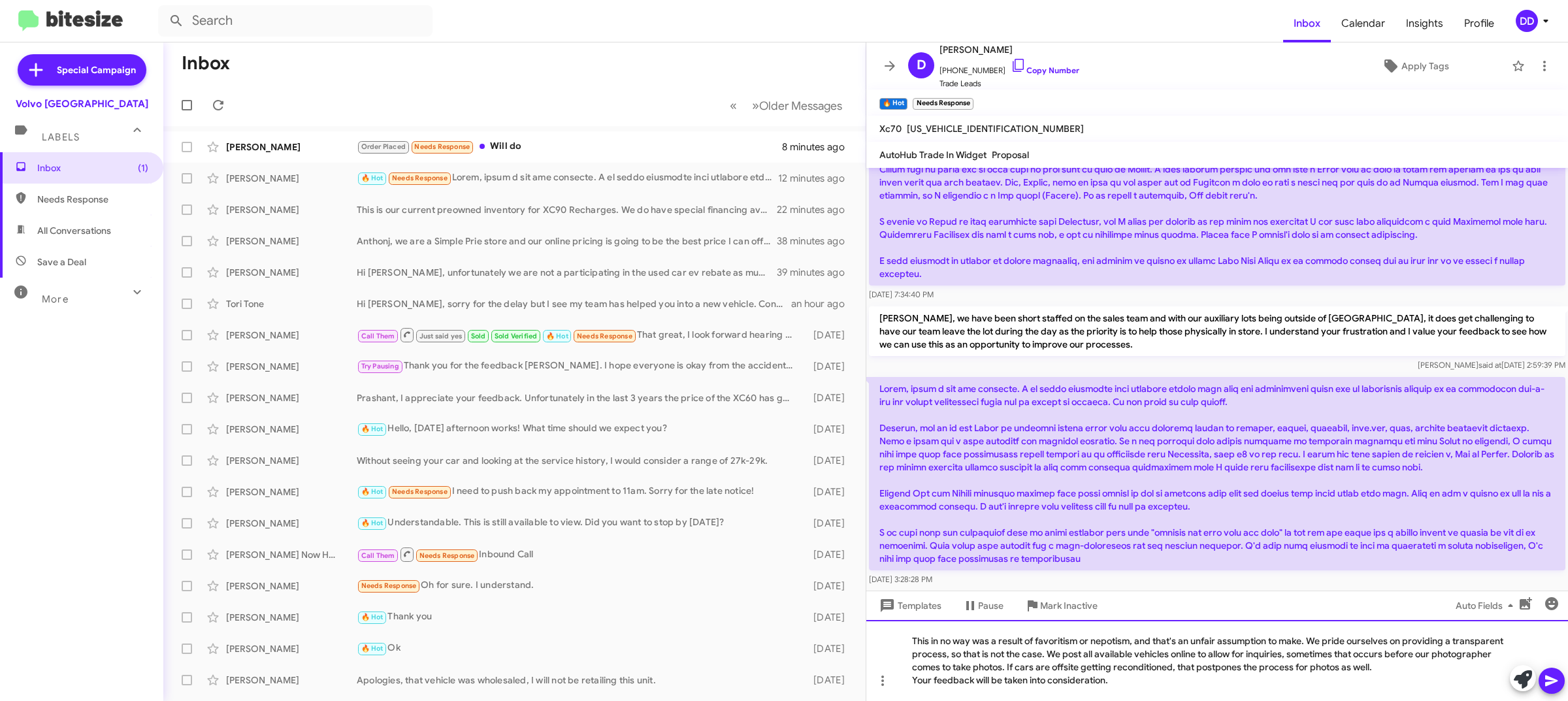
click at [1400, 688] on div "This in no way was a result of favoritism or nepotism, and that's an unfair ass…" at bounding box center [1216, 660] width 701 height 81
click at [1403, 675] on div "This in no way was a result of favoritism or nepotism, and that's an unfair ass…" at bounding box center [1216, 660] width 701 height 81
click at [1405, 666] on div "This in no way was a result of favoritism or nepotism, and that's an unfair ass…" at bounding box center [1216, 660] width 701 height 81
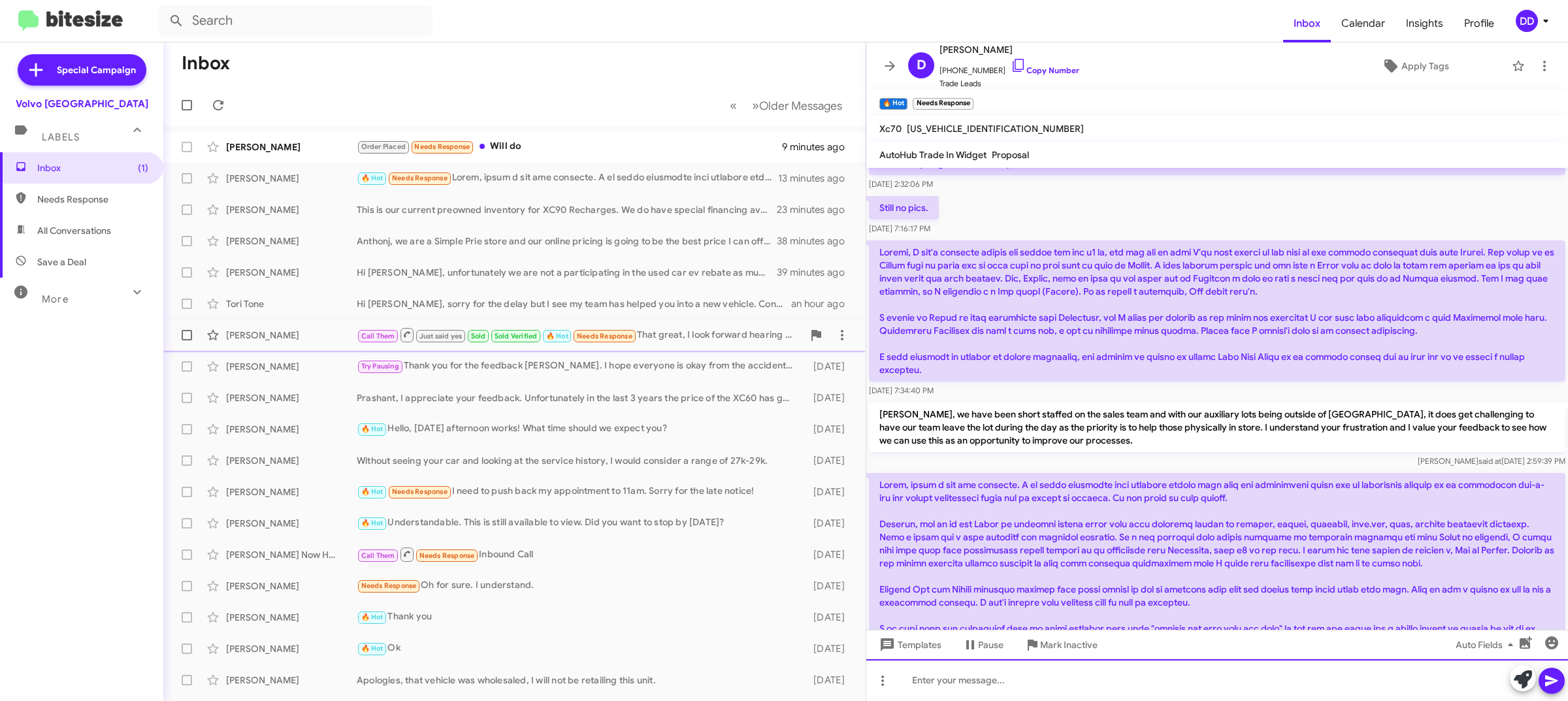
scroll to position [490, 0]
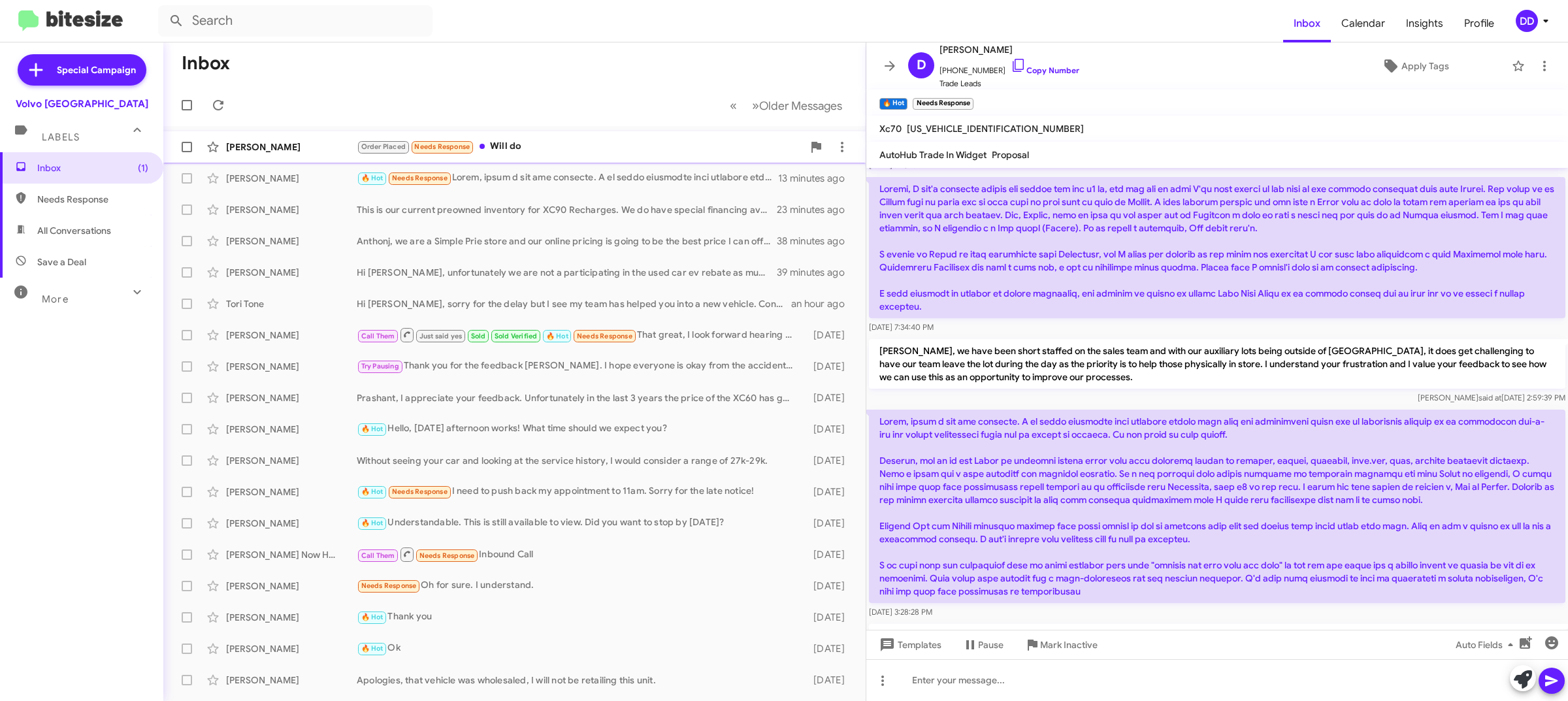
click at [498, 139] on div "Order Placed Needs Response Will do" at bounding box center [579, 147] width 446 height 15
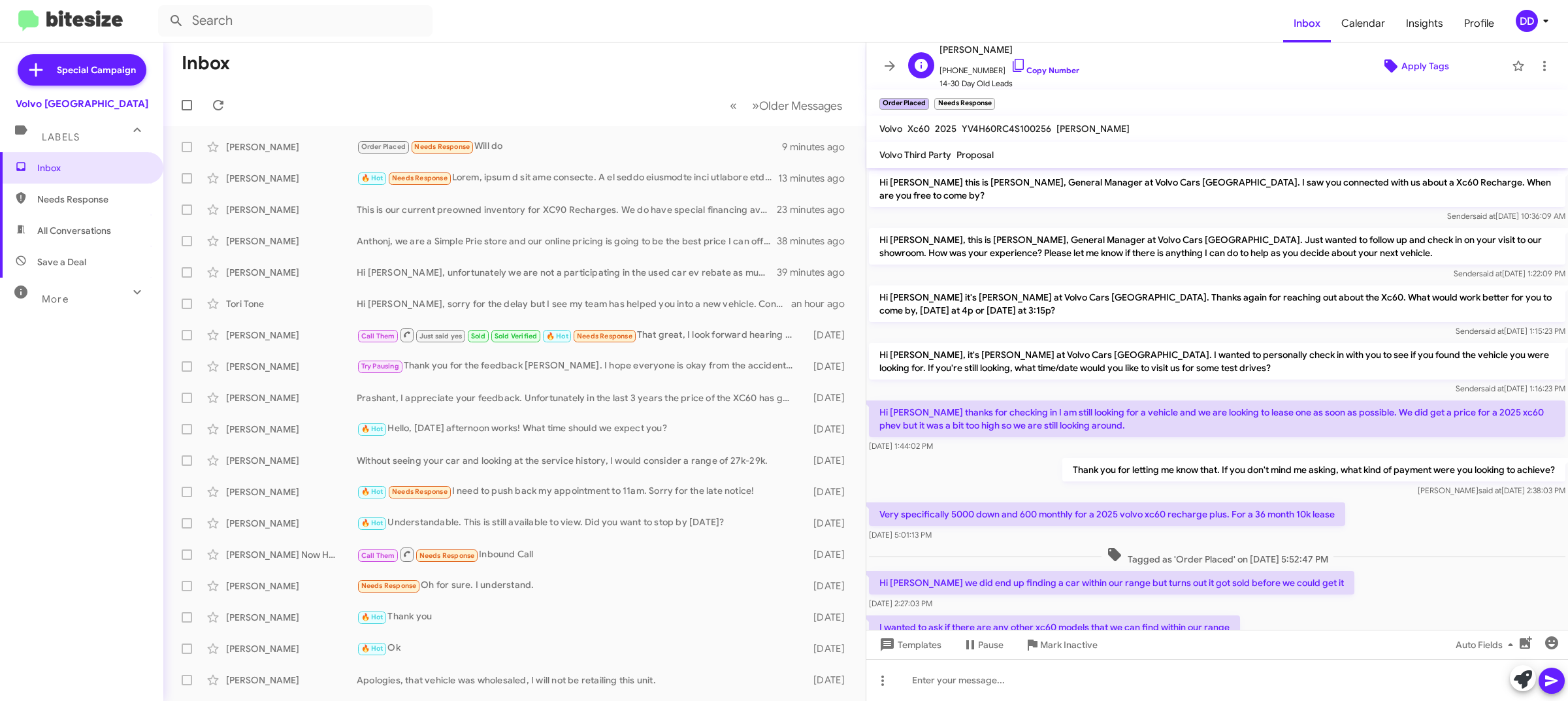
click at [1418, 67] on span "Apply Tags" at bounding box center [1425, 66] width 48 height 24
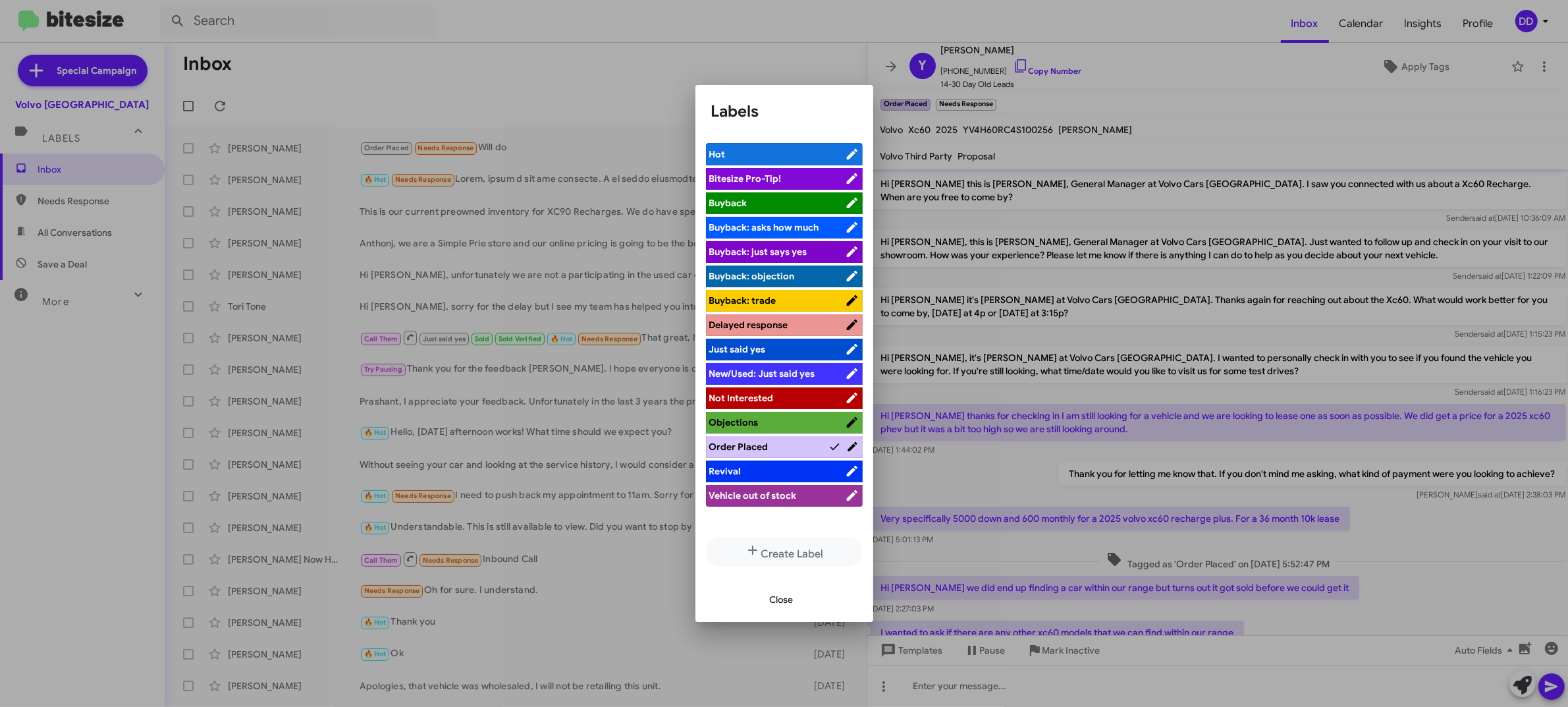
click at [764, 397] on span "Not Interested" at bounding box center [741, 398] width 65 height 12
click at [778, 597] on span "Close" at bounding box center [782, 599] width 24 height 24
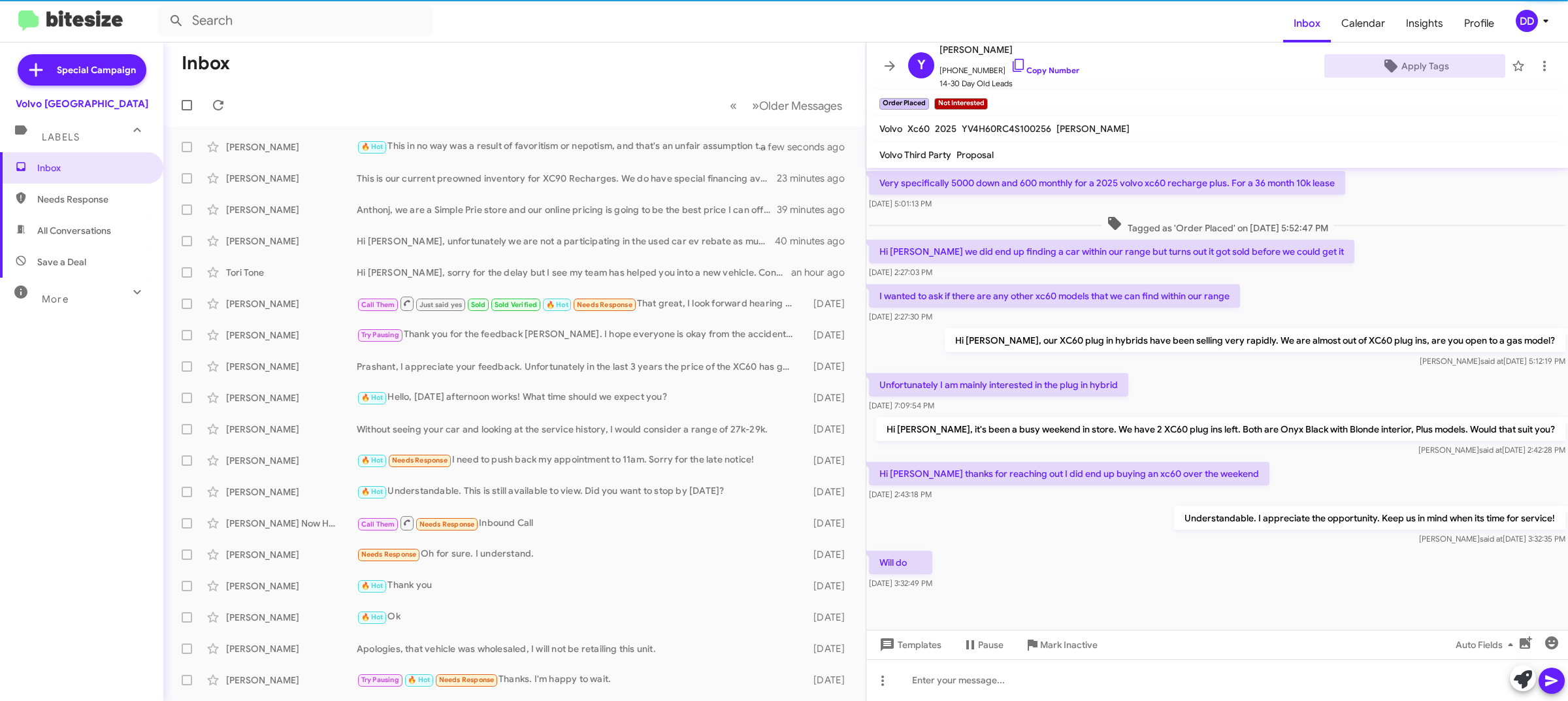
scroll to position [332, 0]
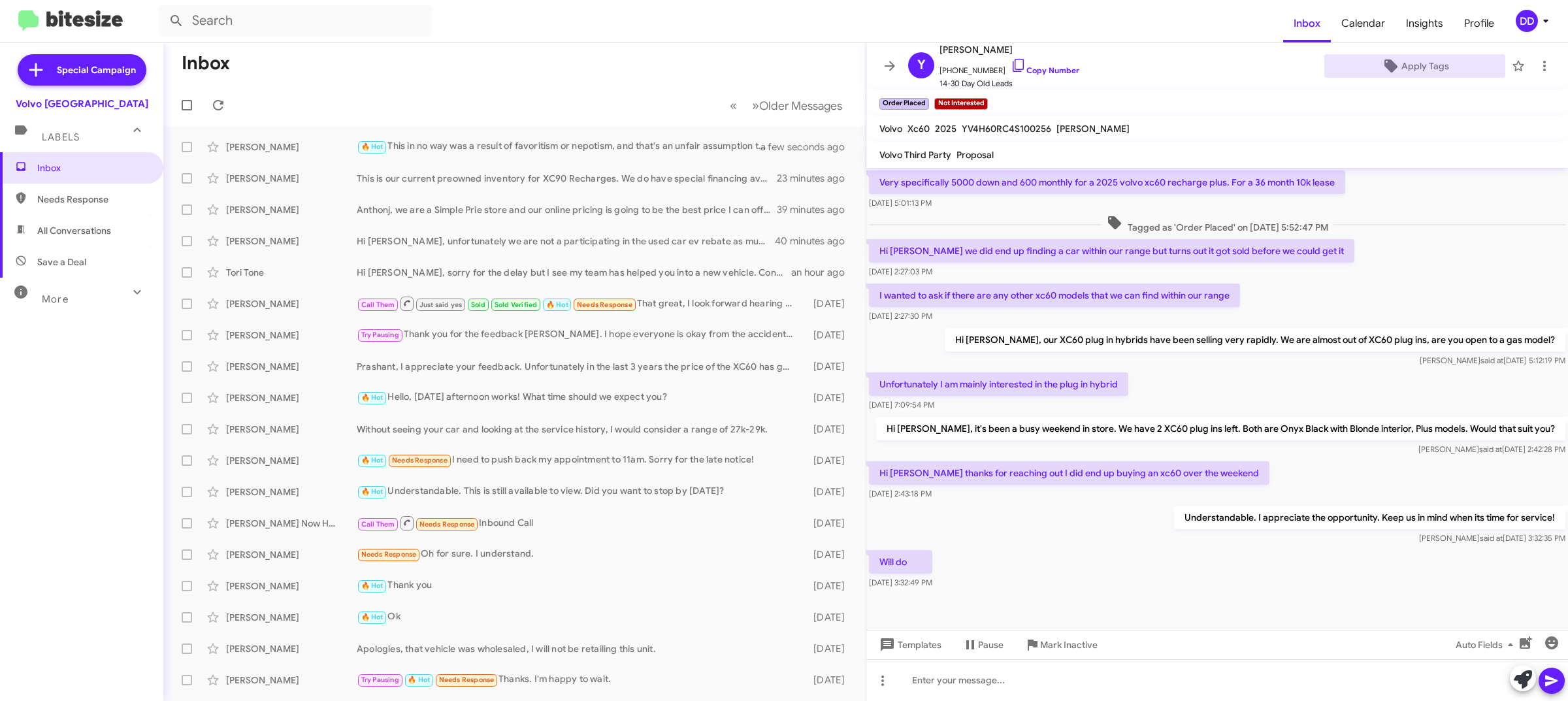
click at [475, 73] on mat-toolbar-row "Inbox" at bounding box center [514, 63] width 702 height 42
